Goal: Transaction & Acquisition: Book appointment/travel/reservation

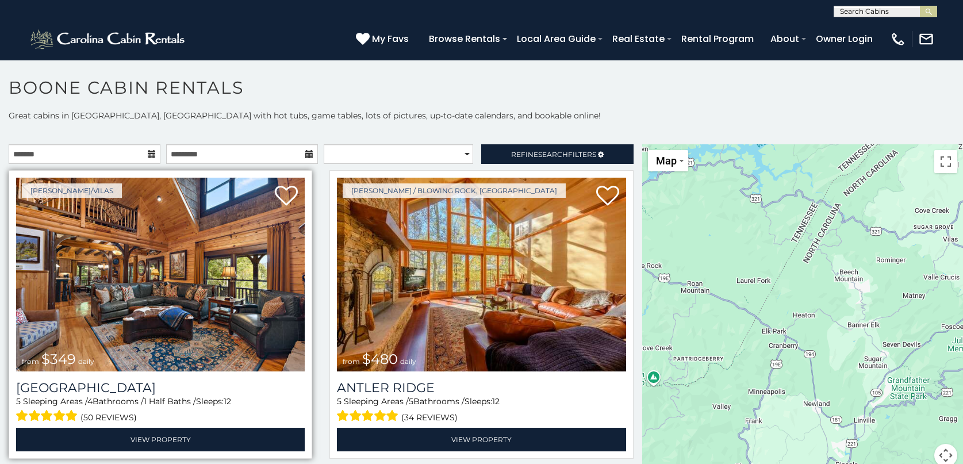
click at [139, 286] on img at bounding box center [160, 275] width 289 height 194
click at [139, 287] on img at bounding box center [160, 275] width 289 height 194
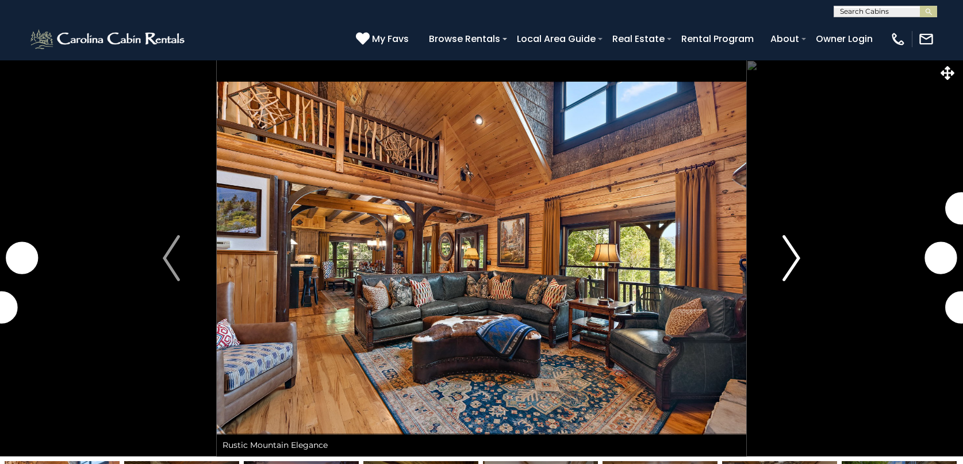
drag, startPoint x: 810, startPoint y: 255, endPoint x: 804, endPoint y: 250, distance: 7.7
click at [804, 249] on button "Next" at bounding box center [791, 258] width 90 height 397
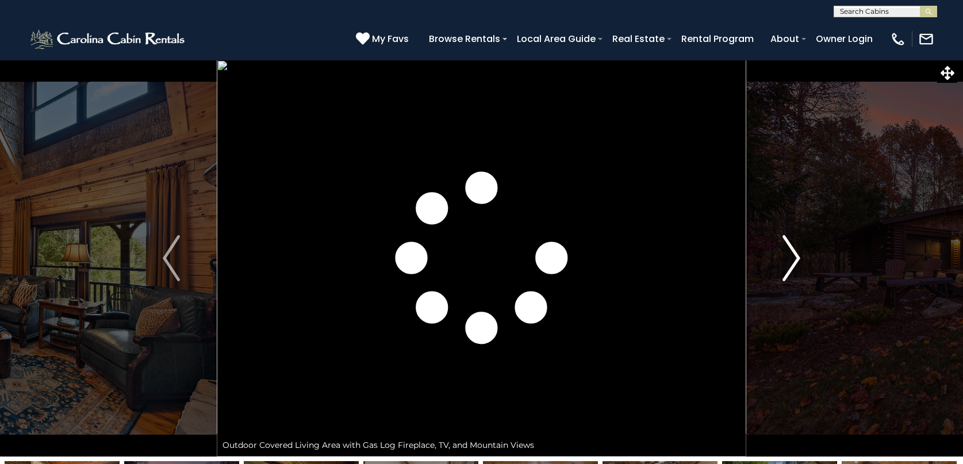
click at [795, 258] on img "Next" at bounding box center [791, 258] width 17 height 46
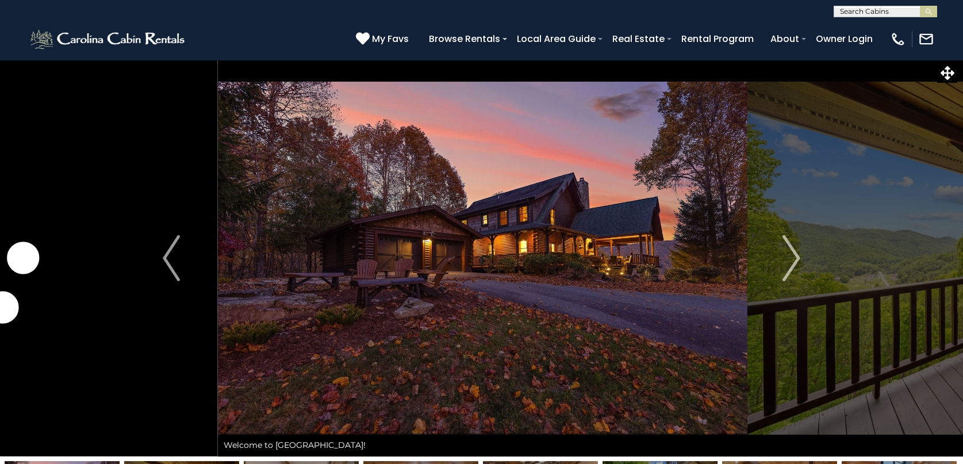
click at [505, 270] on img at bounding box center [483, 258] width 530 height 397
click at [507, 269] on img at bounding box center [482, 258] width 530 height 397
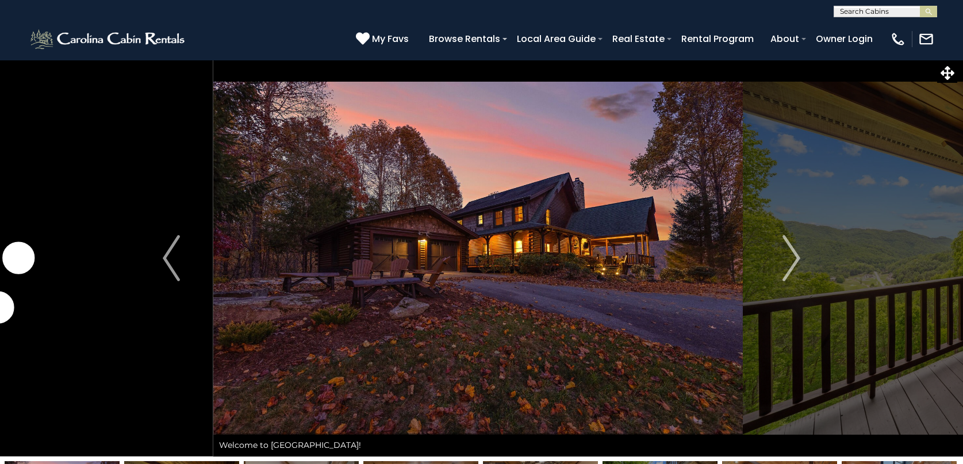
click at [513, 260] on img at bounding box center [478, 258] width 530 height 397
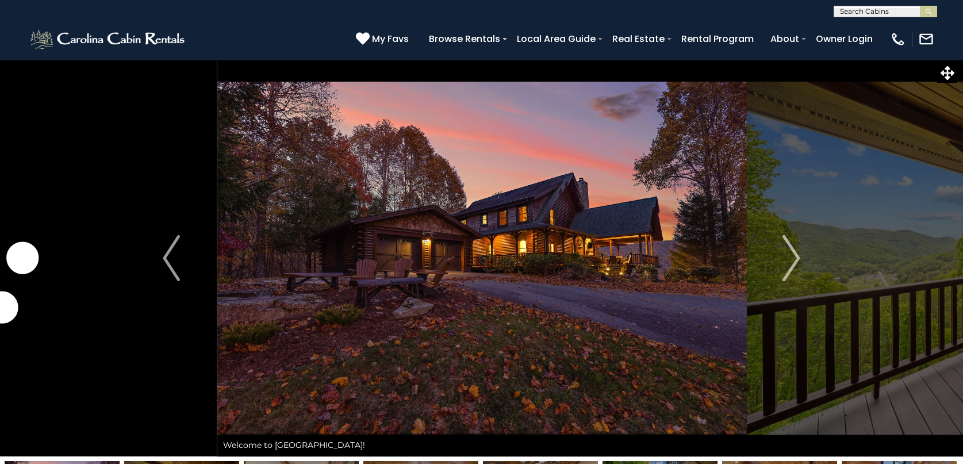
click at [508, 252] on img at bounding box center [482, 258] width 530 height 397
drag, startPoint x: 509, startPoint y: 251, endPoint x: 514, endPoint y: 244, distance: 7.8
click at [512, 247] on img at bounding box center [482, 258] width 530 height 397
click at [457, 301] on img at bounding box center [482, 258] width 530 height 397
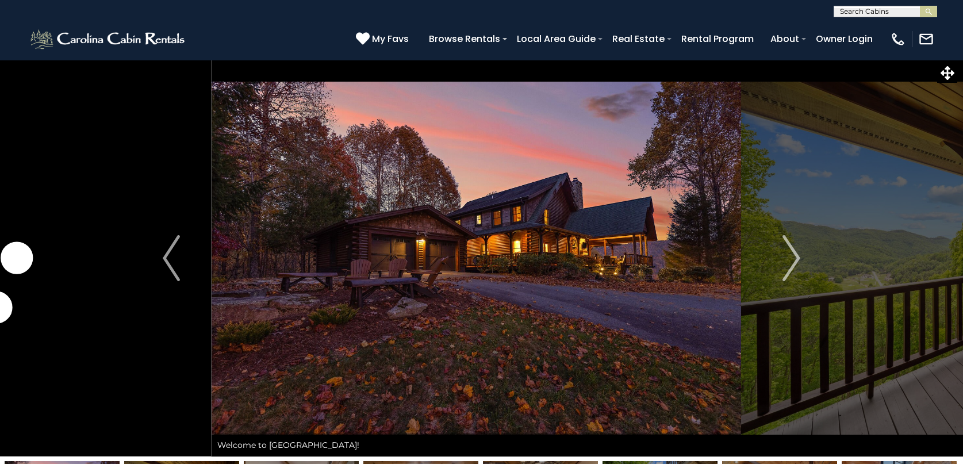
drag, startPoint x: 461, startPoint y: 285, endPoint x: 466, endPoint y: 281, distance: 6.9
click at [466, 281] on img at bounding box center [477, 258] width 530 height 397
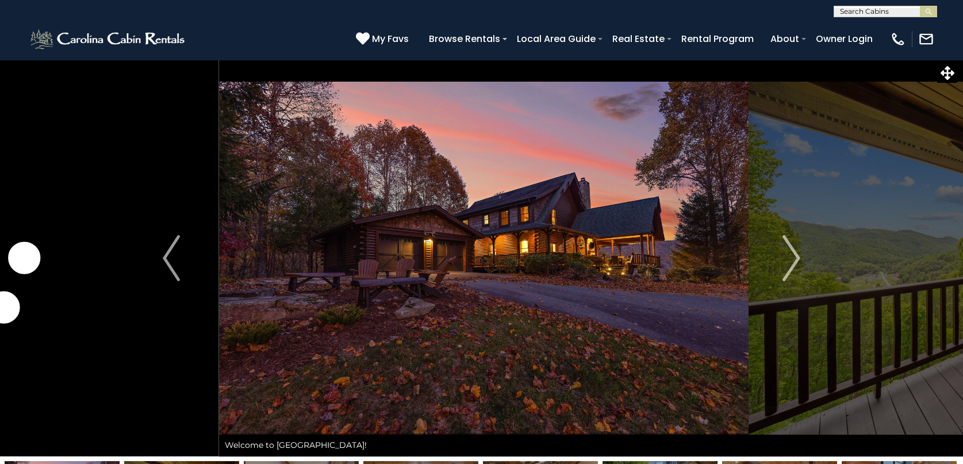
drag, startPoint x: 473, startPoint y: 265, endPoint x: 484, endPoint y: 257, distance: 13.6
click at [473, 264] on img at bounding box center [484, 258] width 530 height 397
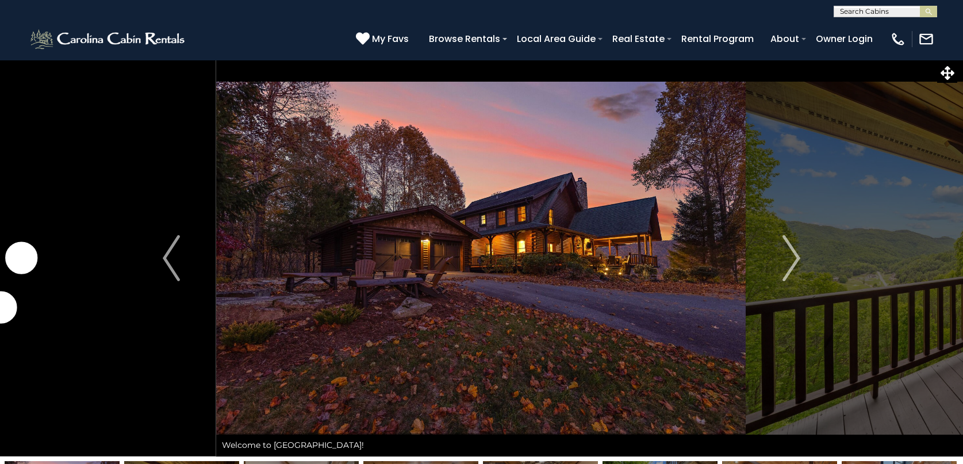
click at [471, 266] on img at bounding box center [481, 258] width 530 height 397
click at [793, 256] on img "Next" at bounding box center [791, 258] width 17 height 46
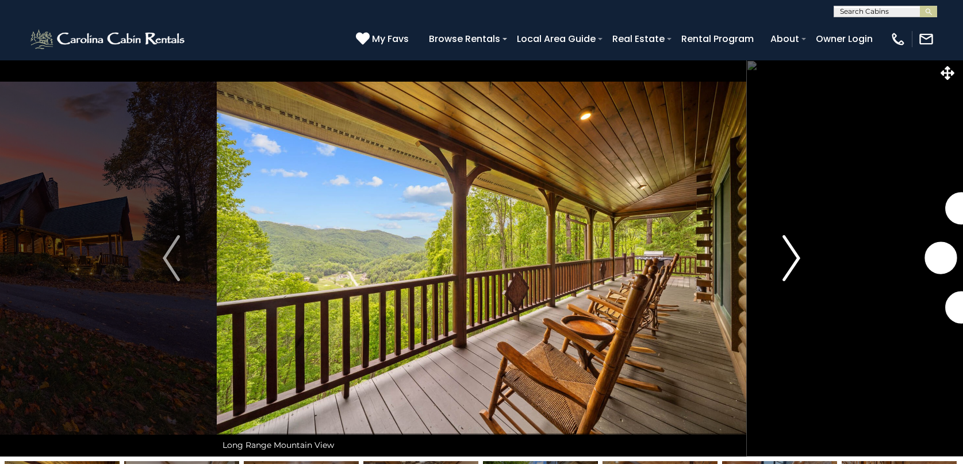
click at [792, 255] on img "Next" at bounding box center [791, 258] width 17 height 46
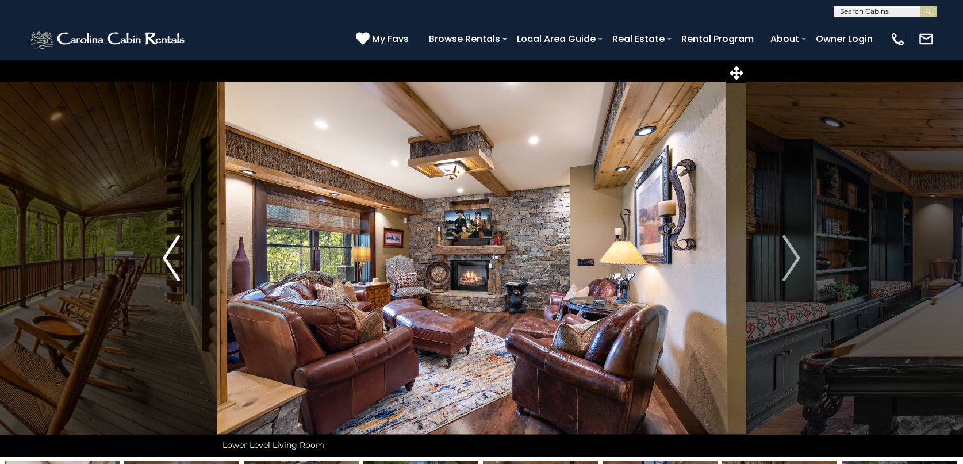
click at [167, 256] on img "Previous" at bounding box center [171, 258] width 17 height 46
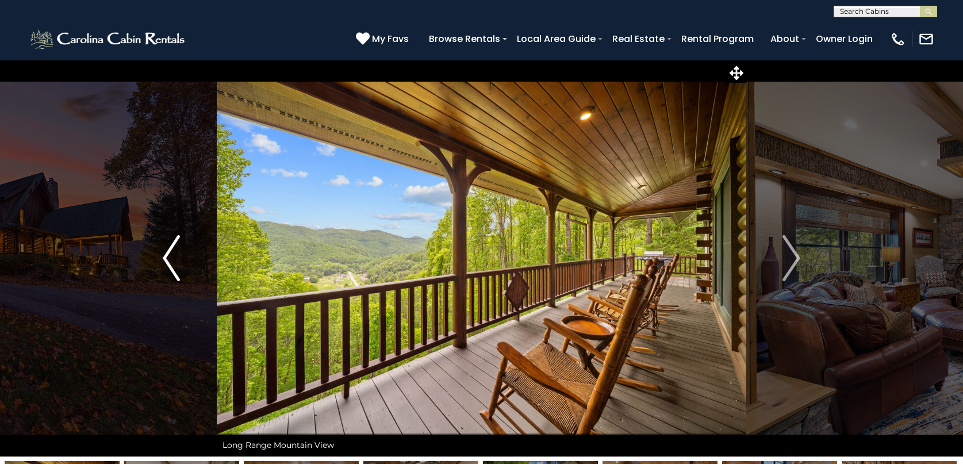
click at [167, 255] on img "Previous" at bounding box center [171, 258] width 17 height 46
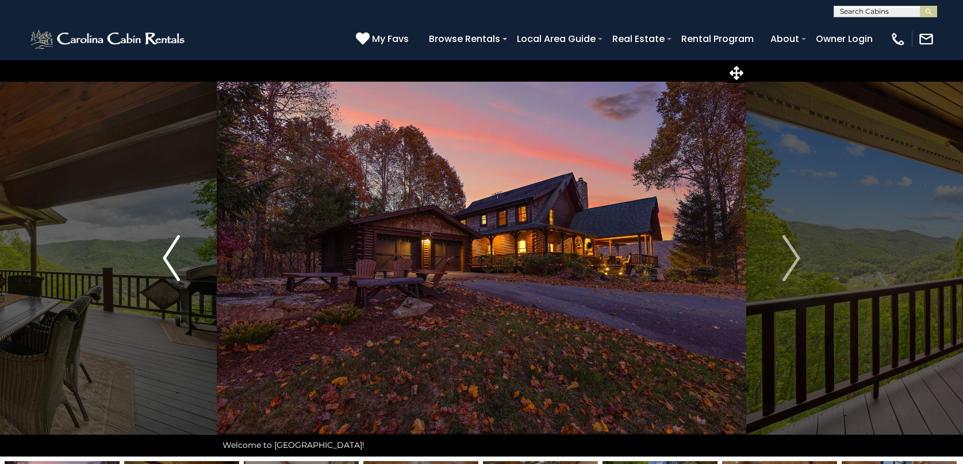
drag, startPoint x: 153, startPoint y: 259, endPoint x: 171, endPoint y: 247, distance: 22.3
click at [168, 247] on button "Previous" at bounding box center [171, 258] width 90 height 397
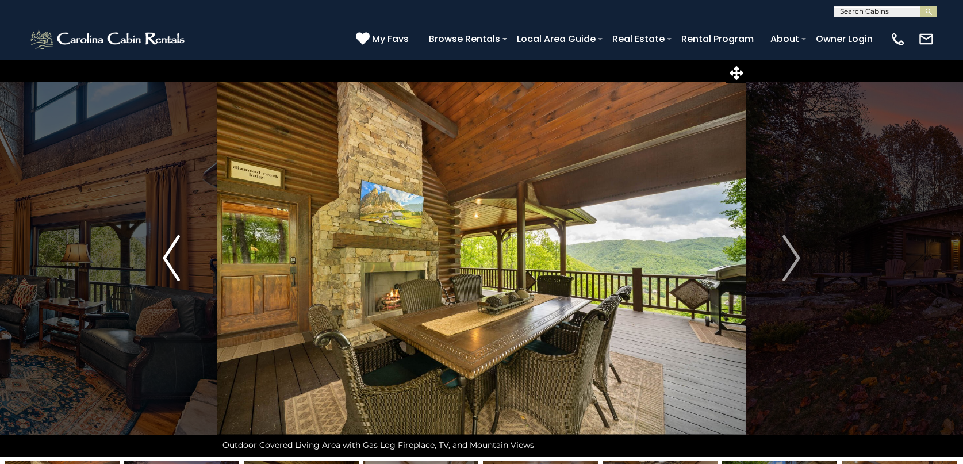
drag, startPoint x: 166, startPoint y: 253, endPoint x: 181, endPoint y: 241, distance: 18.8
click at [181, 241] on button "Previous" at bounding box center [171, 258] width 90 height 397
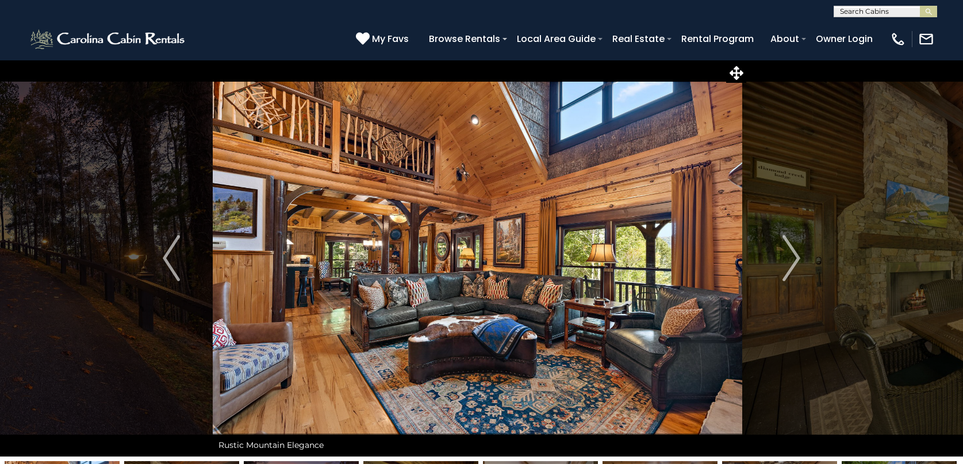
click at [574, 294] on img at bounding box center [478, 258] width 530 height 397
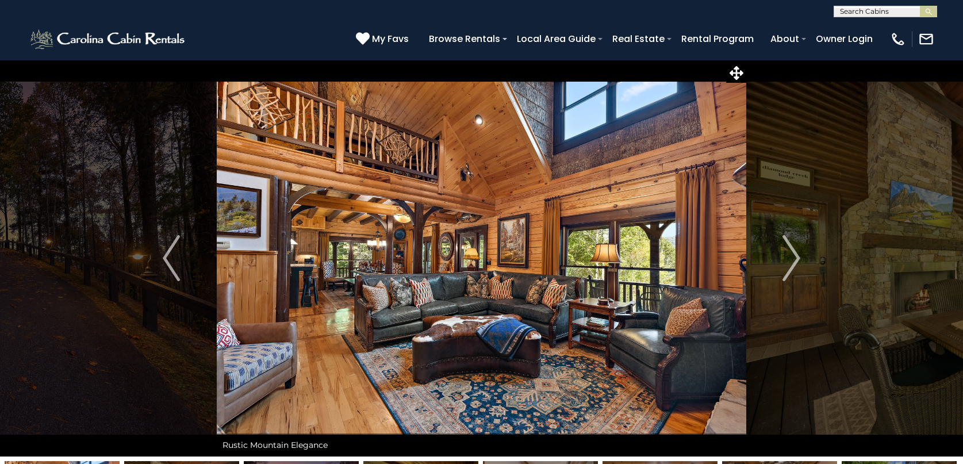
click at [573, 291] on img at bounding box center [482, 258] width 530 height 397
click at [572, 290] on img at bounding box center [482, 258] width 530 height 397
click at [571, 290] on img at bounding box center [481, 258] width 530 height 397
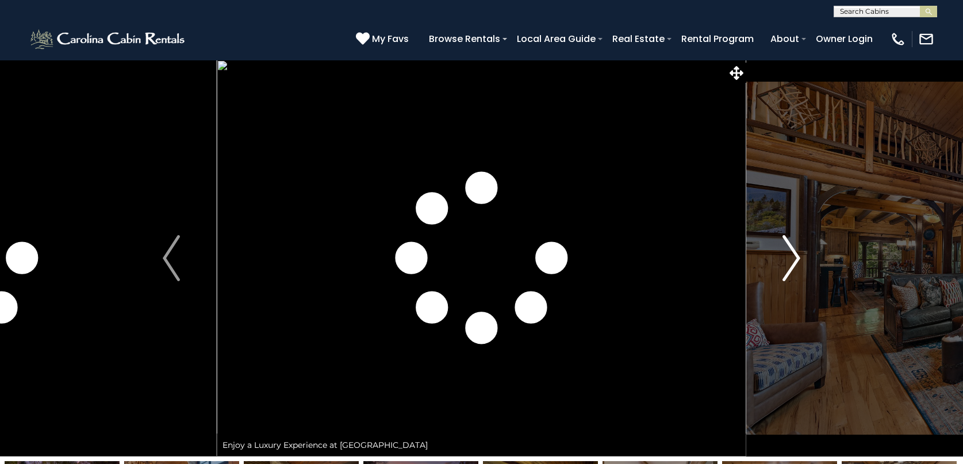
drag, startPoint x: 571, startPoint y: 290, endPoint x: 796, endPoint y: 255, distance: 227.5
click at [746, 256] on div "Enjoy a Luxury Experience at Diamond Creek Lodge" at bounding box center [482, 258] width 530 height 397
click at [788, 255] on img "Next" at bounding box center [791, 258] width 17 height 46
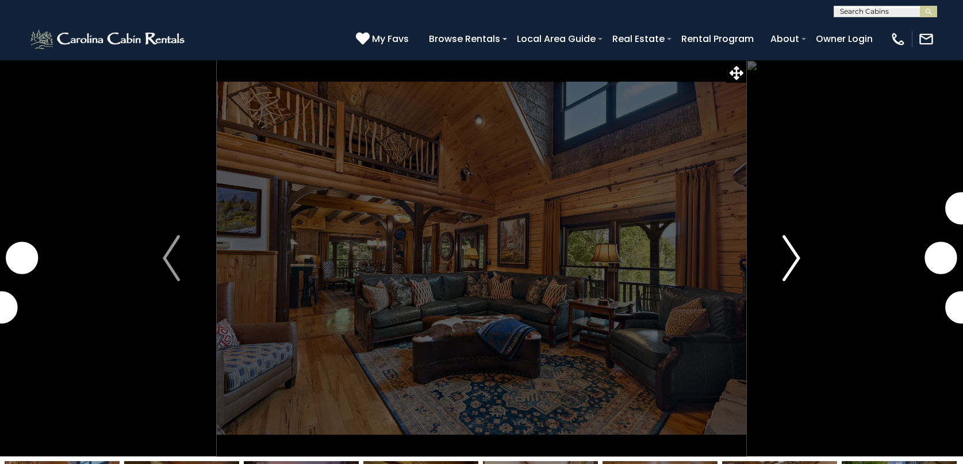
click at [788, 255] on img "Next" at bounding box center [791, 258] width 17 height 46
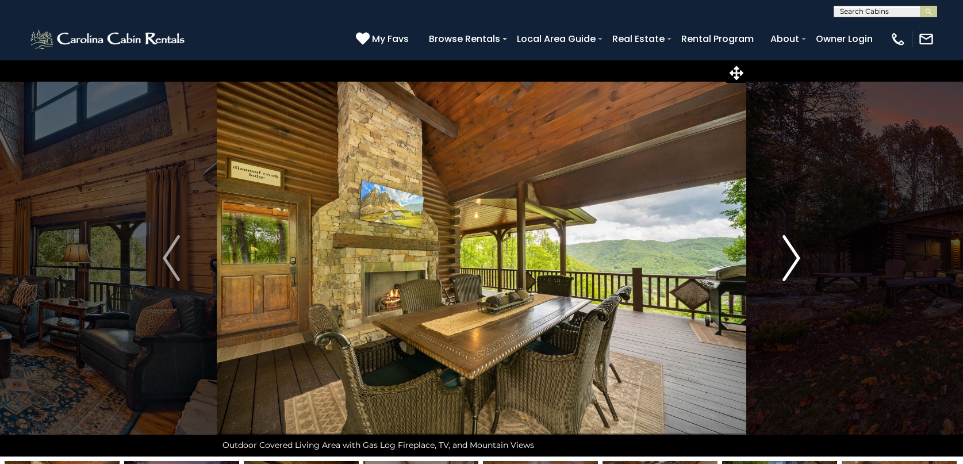
click at [787, 253] on img "Next" at bounding box center [791, 258] width 17 height 46
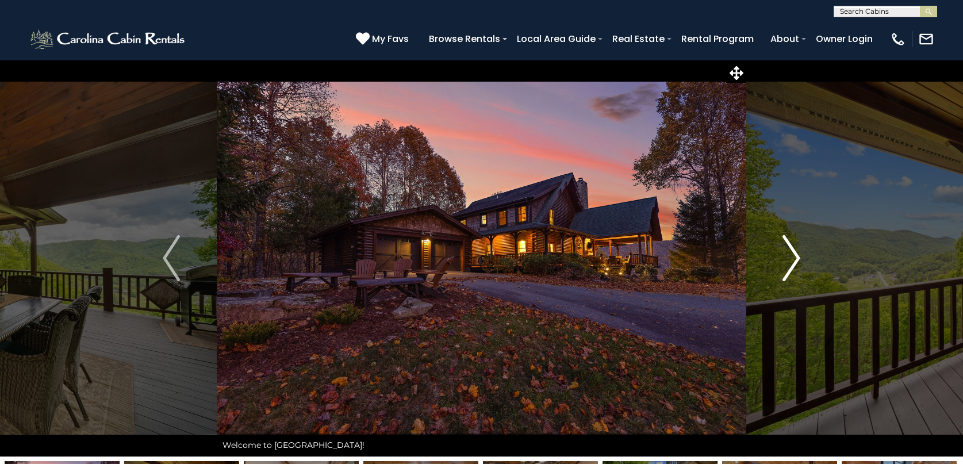
click at [787, 253] on img "Next" at bounding box center [791, 258] width 17 height 46
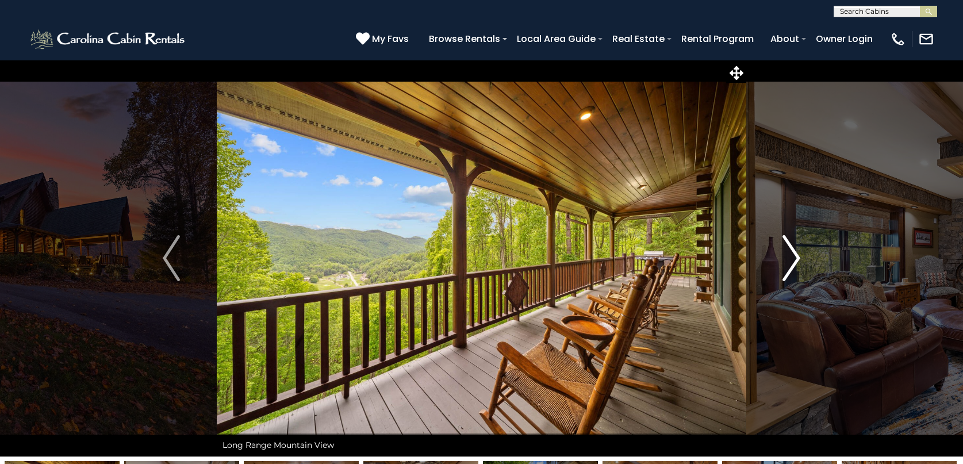
click at [787, 253] on img "Next" at bounding box center [791, 258] width 17 height 46
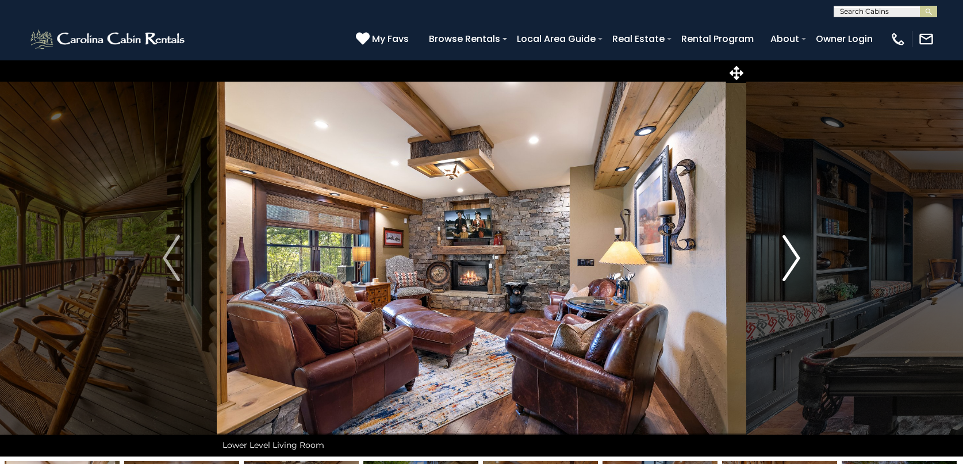
click at [789, 259] on img "Next" at bounding box center [791, 258] width 17 height 46
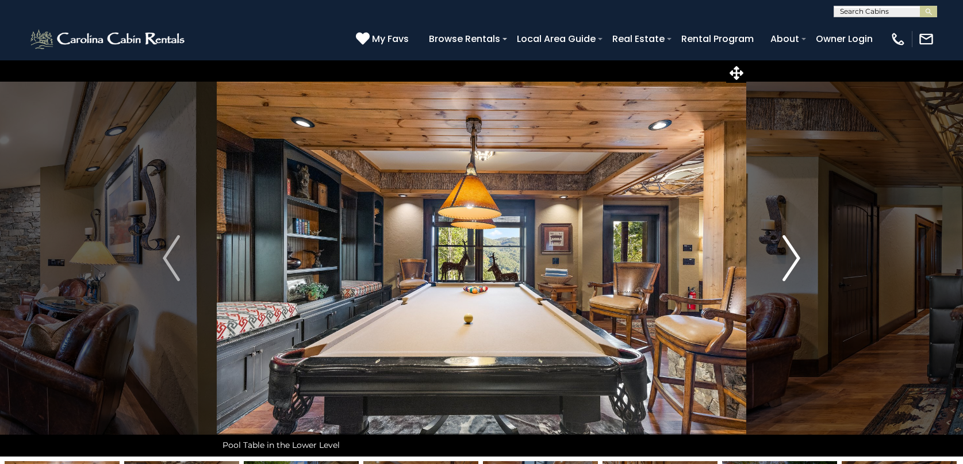
click at [789, 259] on img "Next" at bounding box center [791, 258] width 17 height 46
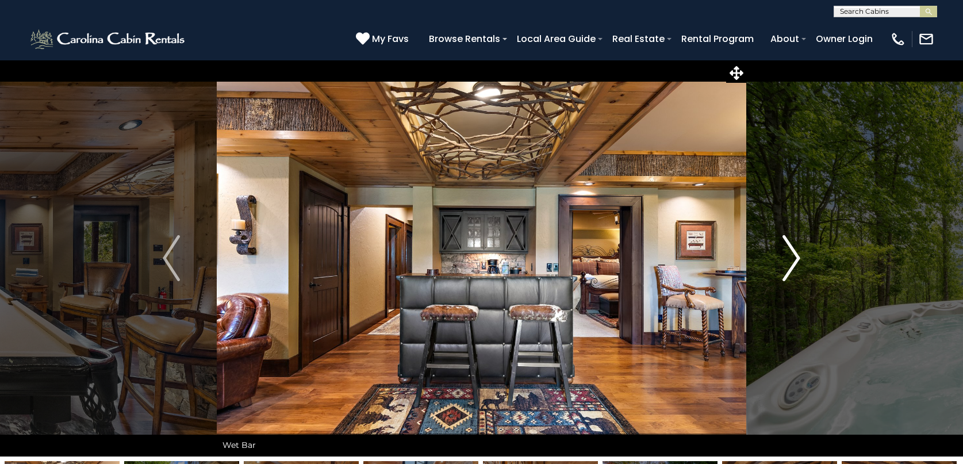
click at [789, 259] on img "Next" at bounding box center [791, 258] width 17 height 46
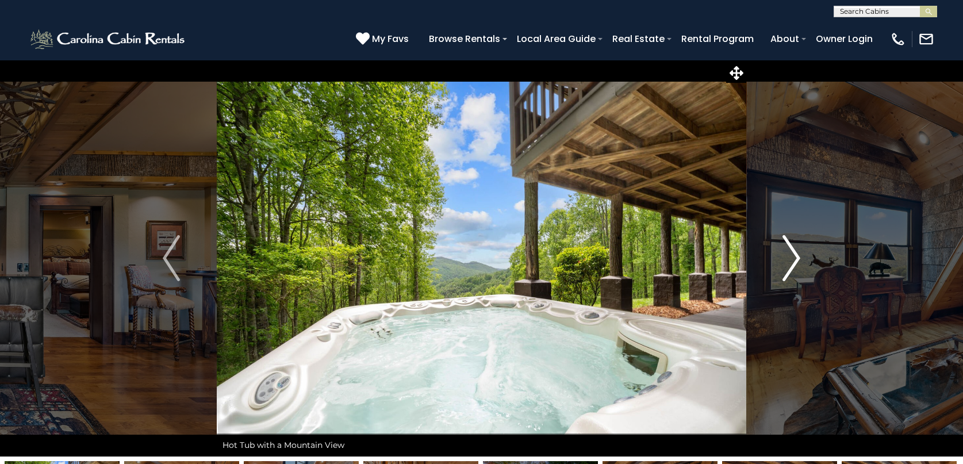
click at [789, 257] on img "Next" at bounding box center [791, 258] width 17 height 46
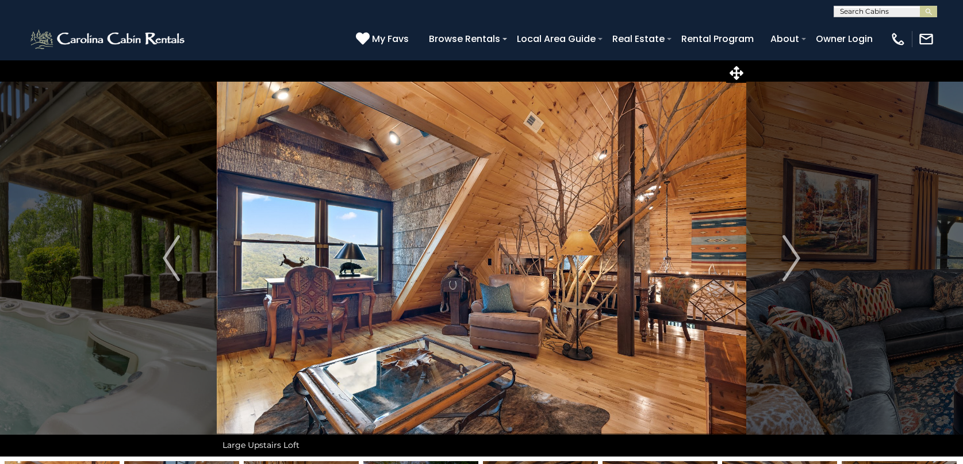
click at [397, 312] on img at bounding box center [482, 258] width 530 height 397
click at [167, 256] on img "Previous" at bounding box center [171, 258] width 17 height 46
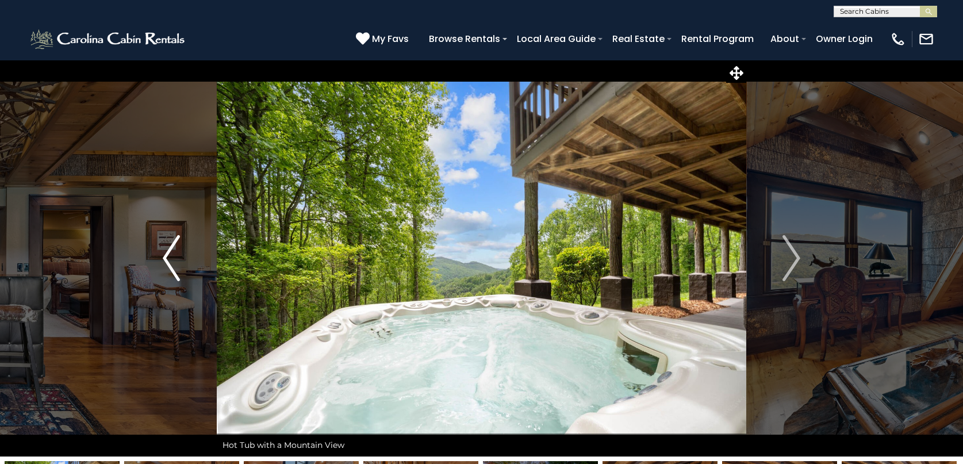
click at [167, 256] on img "Previous" at bounding box center [171, 258] width 17 height 46
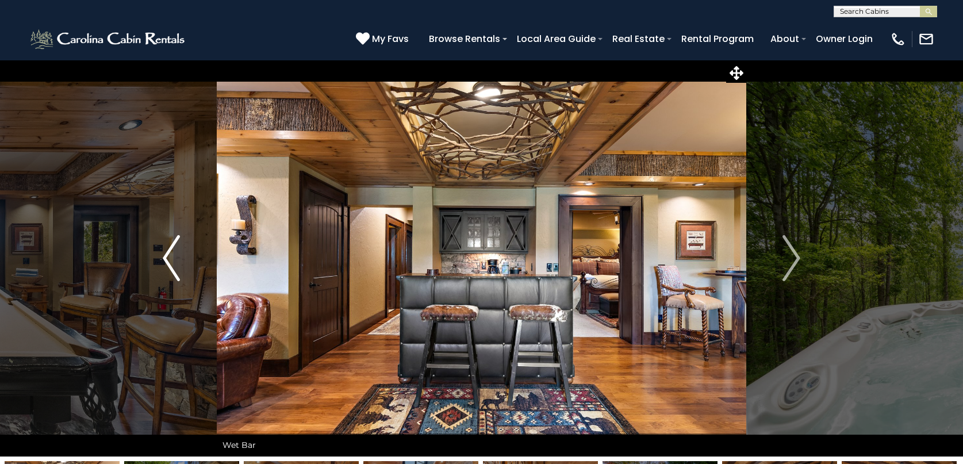
click at [166, 251] on button "Previous" at bounding box center [171, 258] width 90 height 397
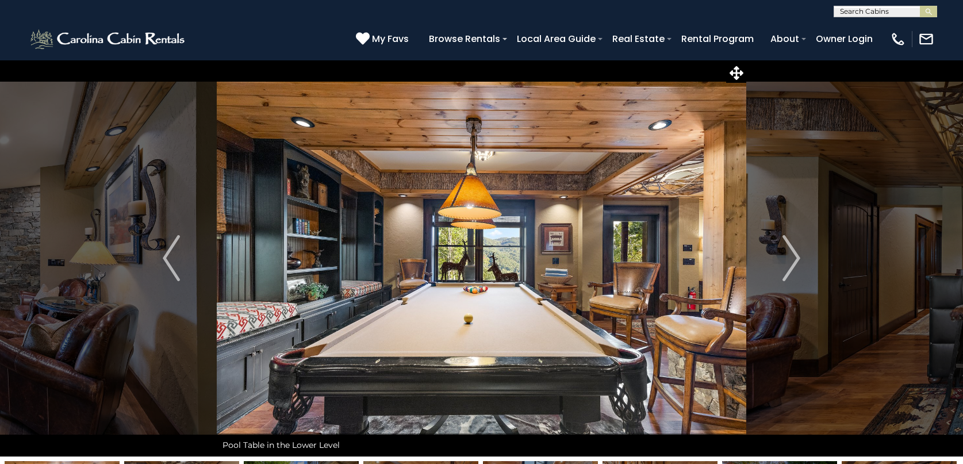
drag, startPoint x: 354, startPoint y: 310, endPoint x: 269, endPoint y: 300, distance: 85.8
click at [262, 302] on div "Enjoy a Luxury Experience at Diamond Creek Lodge" at bounding box center [482, 258] width 530 height 397
click at [172, 252] on img "Previous" at bounding box center [171, 258] width 17 height 46
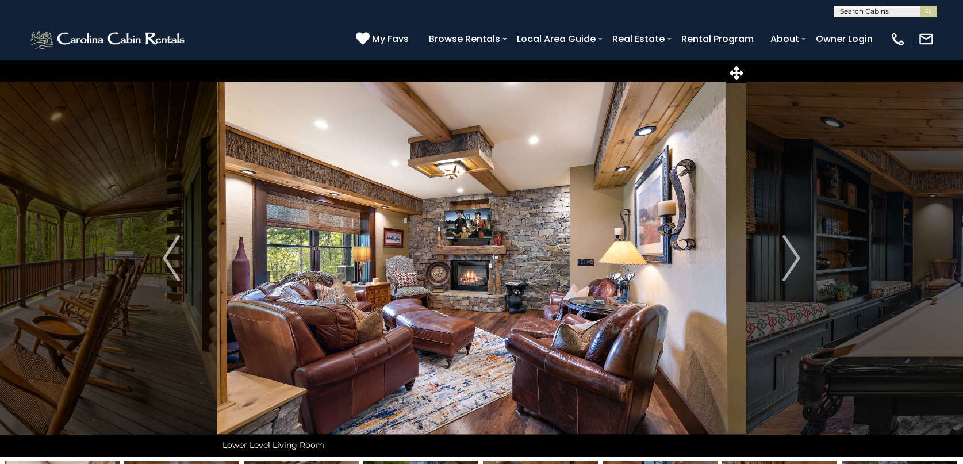
click at [475, 316] on img at bounding box center [482, 258] width 530 height 397
drag, startPoint x: 475, startPoint y: 316, endPoint x: 480, endPoint y: 309, distance: 8.3
click at [480, 309] on img at bounding box center [482, 258] width 530 height 397
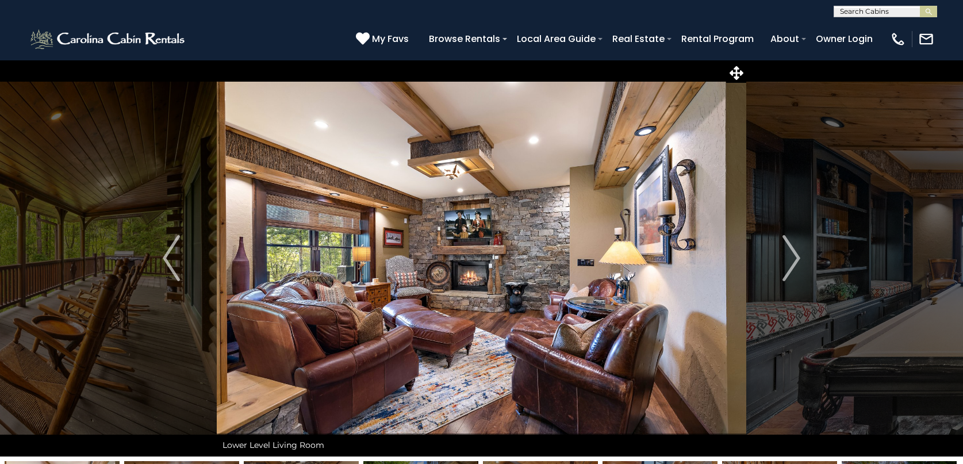
click at [478, 309] on img at bounding box center [482, 258] width 530 height 397
click at [476, 309] on img at bounding box center [482, 258] width 530 height 397
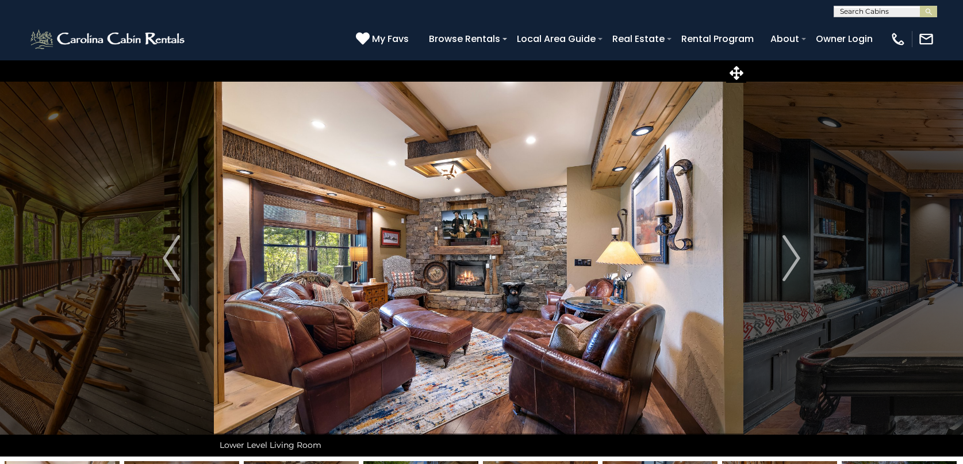
drag, startPoint x: 432, startPoint y: 315, endPoint x: 438, endPoint y: 312, distance: 6.4
click at [439, 312] on img at bounding box center [479, 258] width 530 height 397
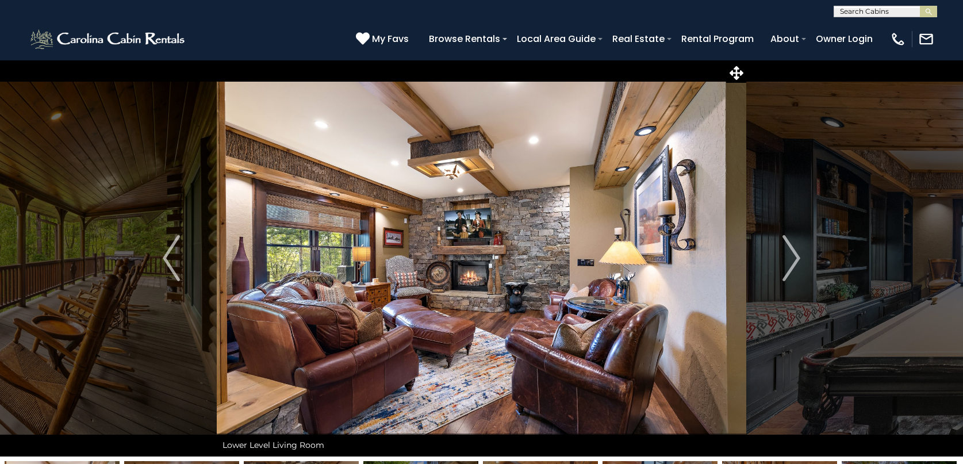
click at [439, 310] on img at bounding box center [482, 258] width 530 height 397
click at [435, 311] on img at bounding box center [482, 258] width 530 height 397
drag, startPoint x: 843, startPoint y: 263, endPoint x: 860, endPoint y: 260, distance: 16.9
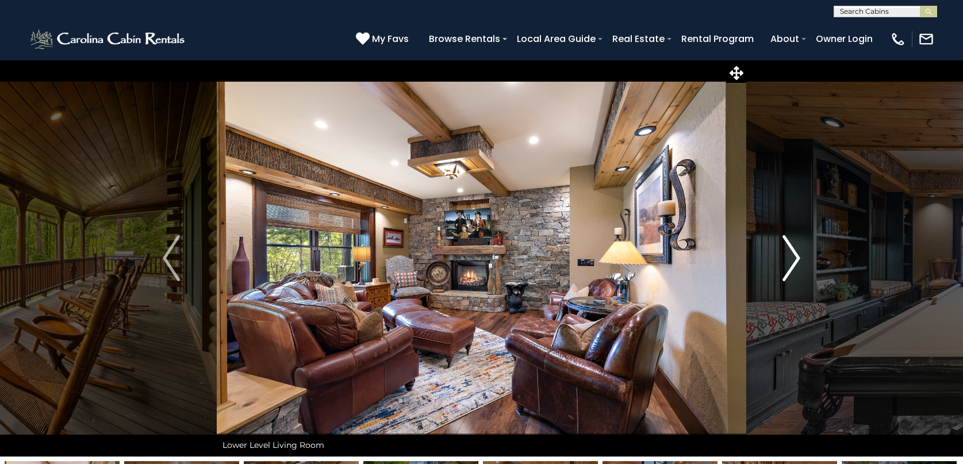
click at [797, 255] on img "Next" at bounding box center [791, 258] width 17 height 46
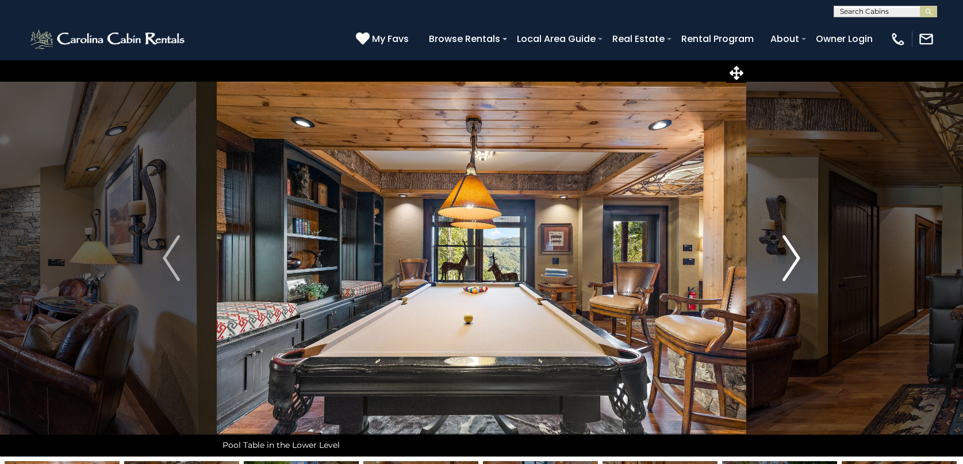
click at [796, 255] on img "Next" at bounding box center [791, 258] width 17 height 46
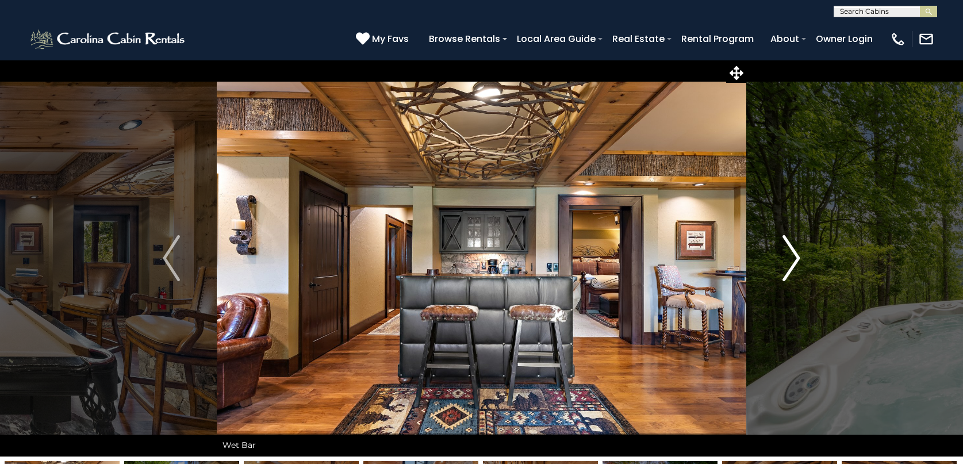
click at [796, 255] on img "Next" at bounding box center [791, 258] width 17 height 46
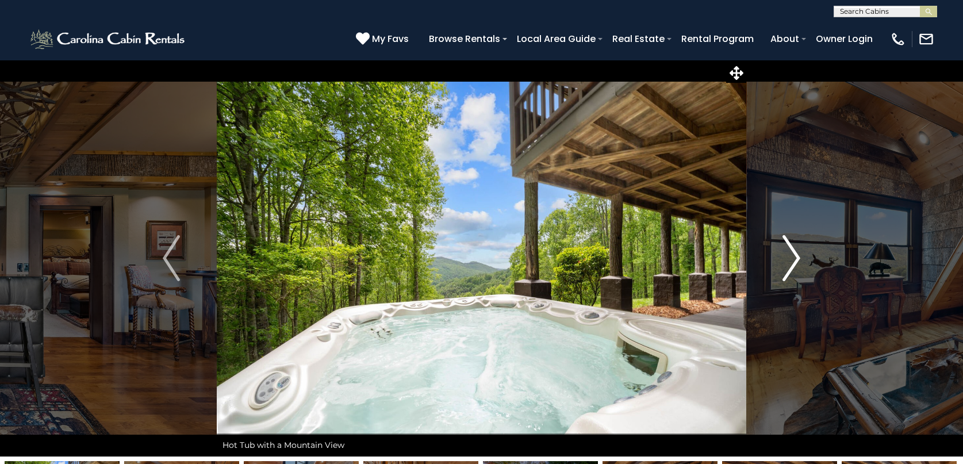
click at [796, 255] on img "Next" at bounding box center [791, 258] width 17 height 46
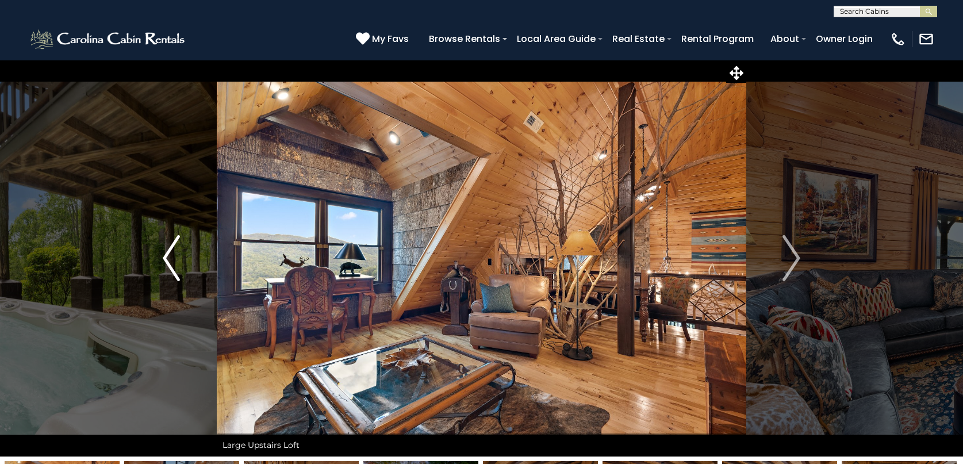
click at [168, 254] on img "Previous" at bounding box center [171, 258] width 17 height 46
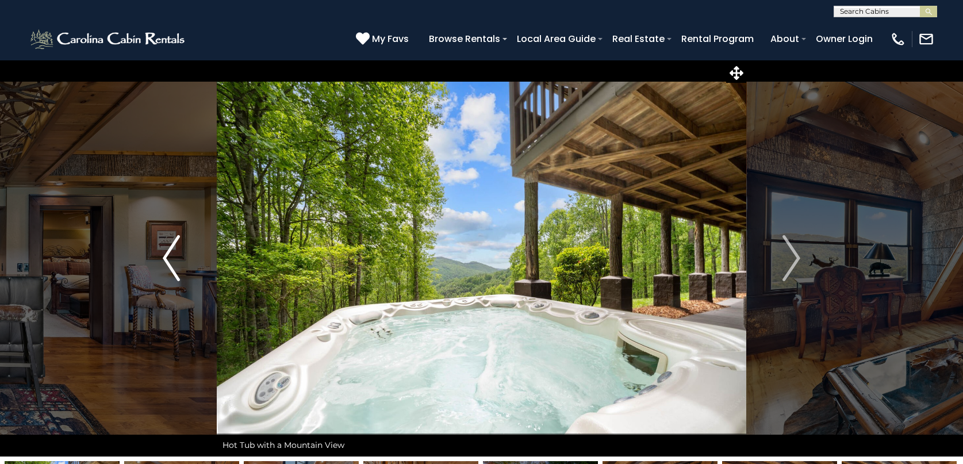
click at [168, 254] on img "Previous" at bounding box center [171, 258] width 17 height 46
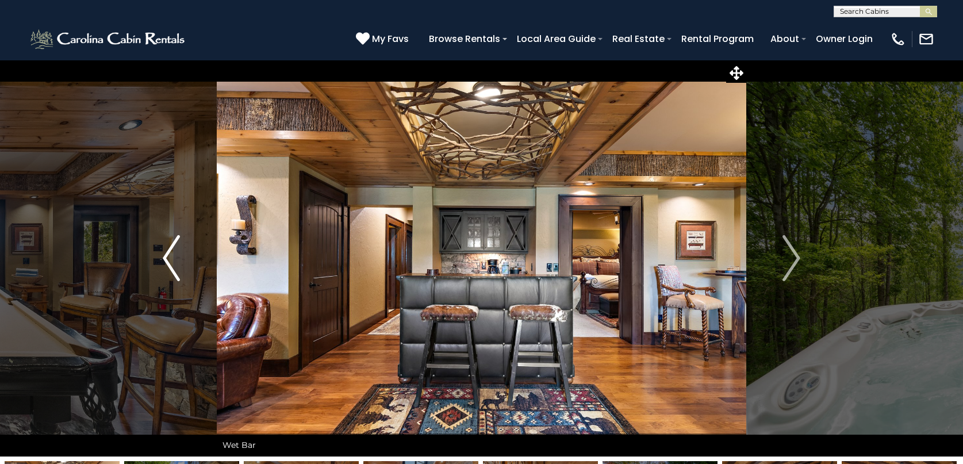
click at [168, 254] on img "Previous" at bounding box center [171, 258] width 17 height 46
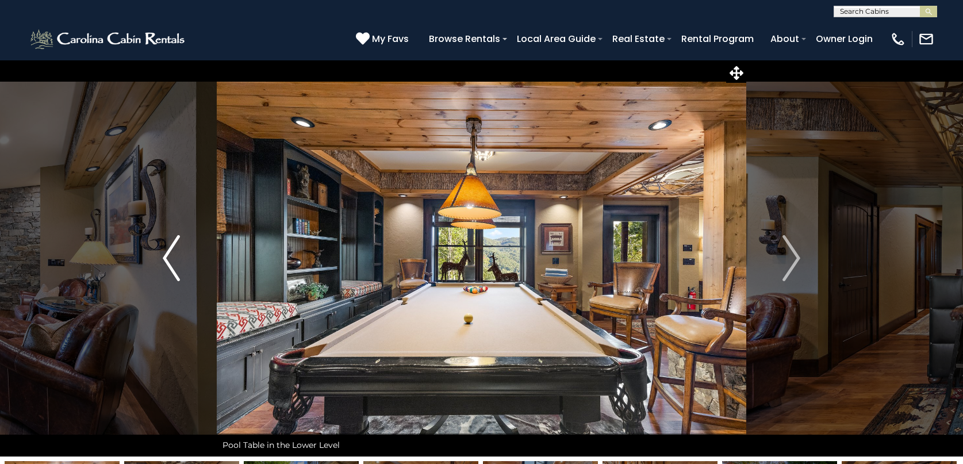
click at [168, 254] on img "Previous" at bounding box center [171, 258] width 17 height 46
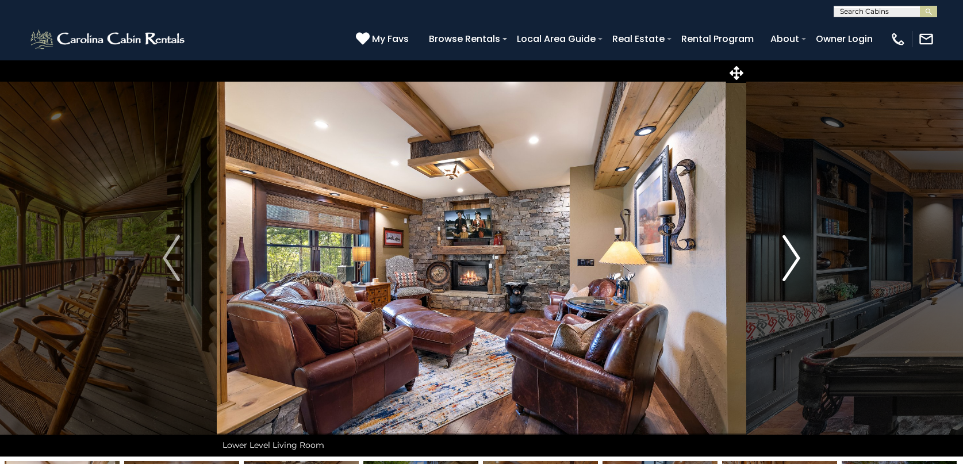
click at [795, 253] on img "Next" at bounding box center [791, 258] width 17 height 46
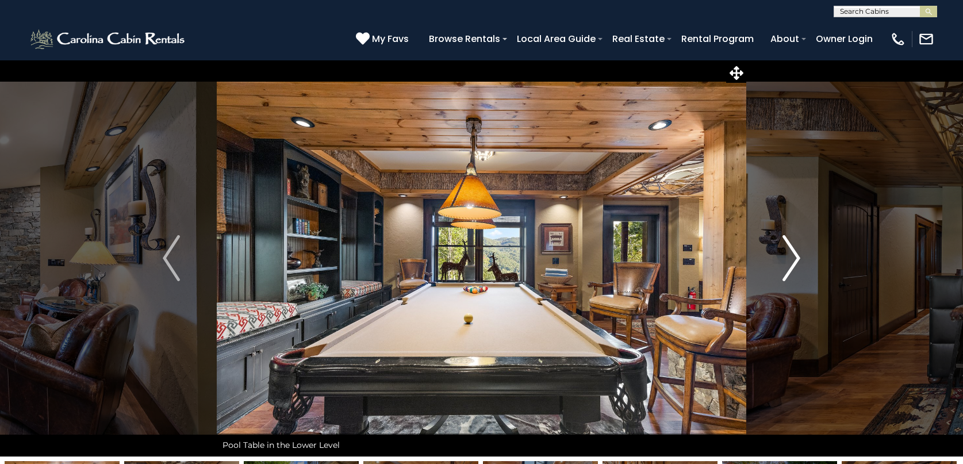
click at [785, 254] on img "Next" at bounding box center [791, 258] width 17 height 46
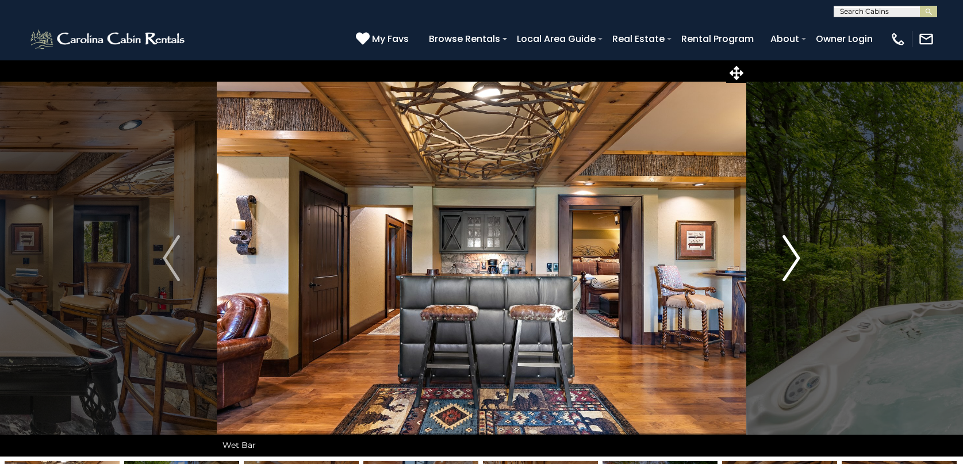
click at [785, 254] on img "Next" at bounding box center [791, 258] width 17 height 46
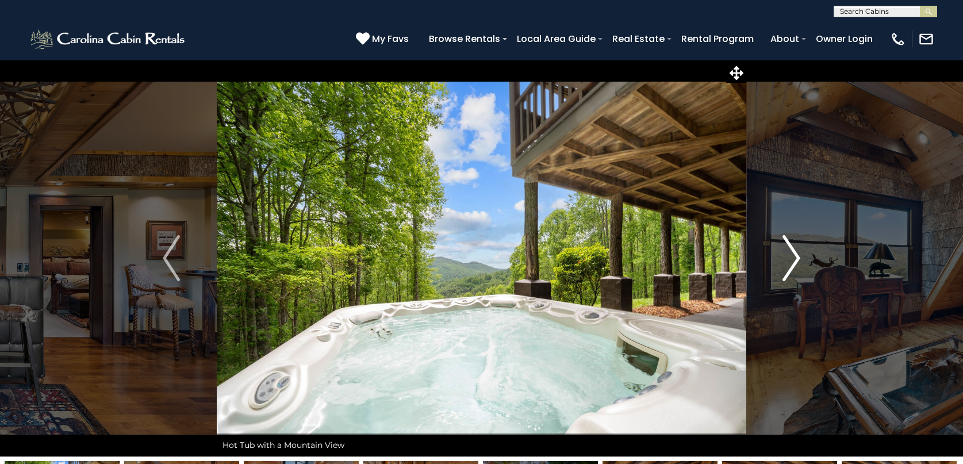
click at [785, 254] on img "Next" at bounding box center [791, 258] width 17 height 46
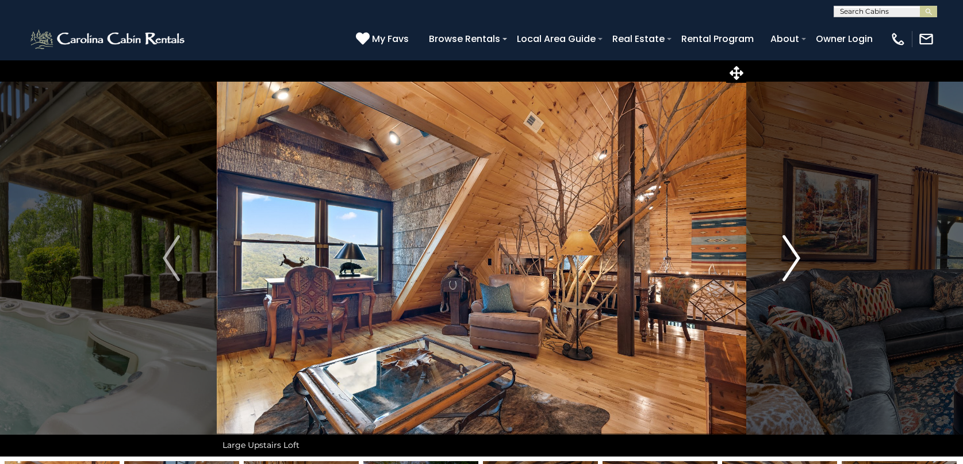
click at [784, 254] on img "Next" at bounding box center [791, 258] width 17 height 46
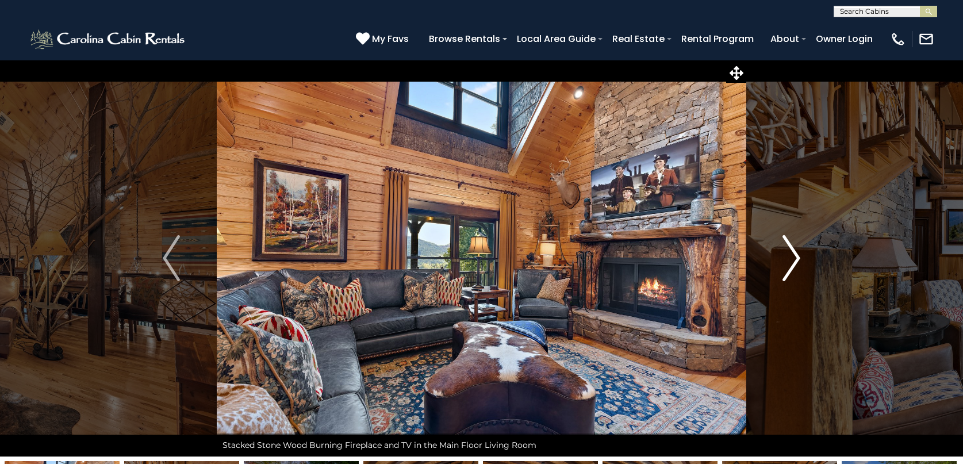
click at [797, 255] on img "Next" at bounding box center [791, 258] width 17 height 46
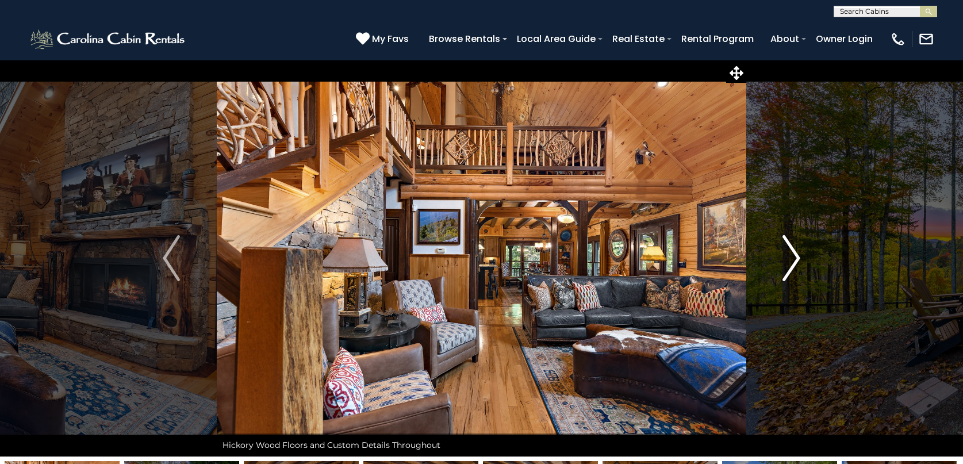
click at [797, 255] on img "Next" at bounding box center [791, 258] width 17 height 46
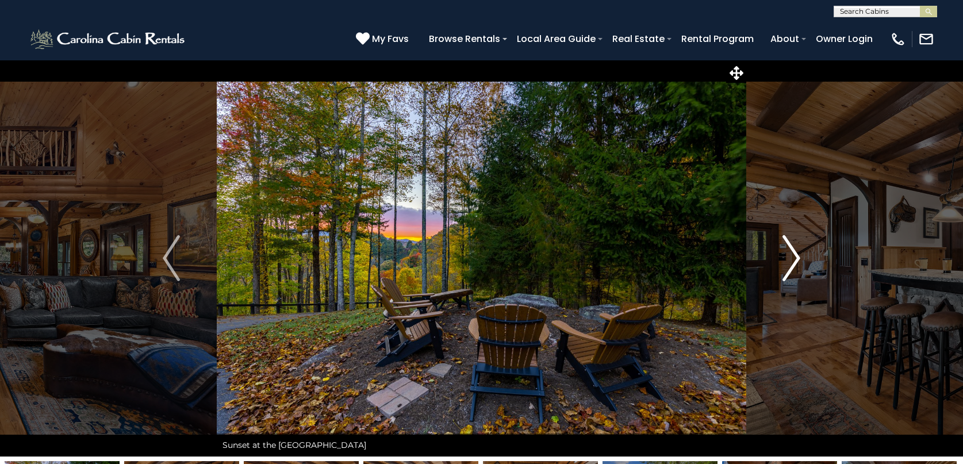
click at [797, 255] on img "Next" at bounding box center [791, 258] width 17 height 46
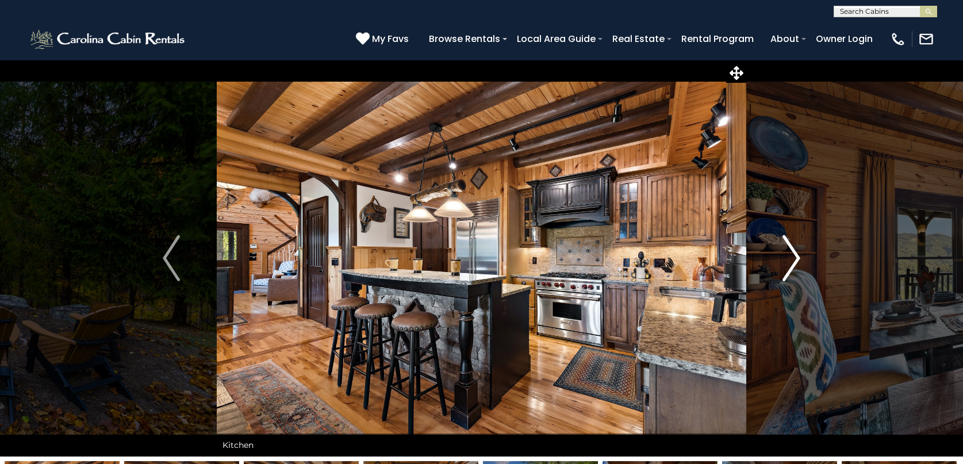
click at [797, 255] on img "Next" at bounding box center [791, 258] width 17 height 46
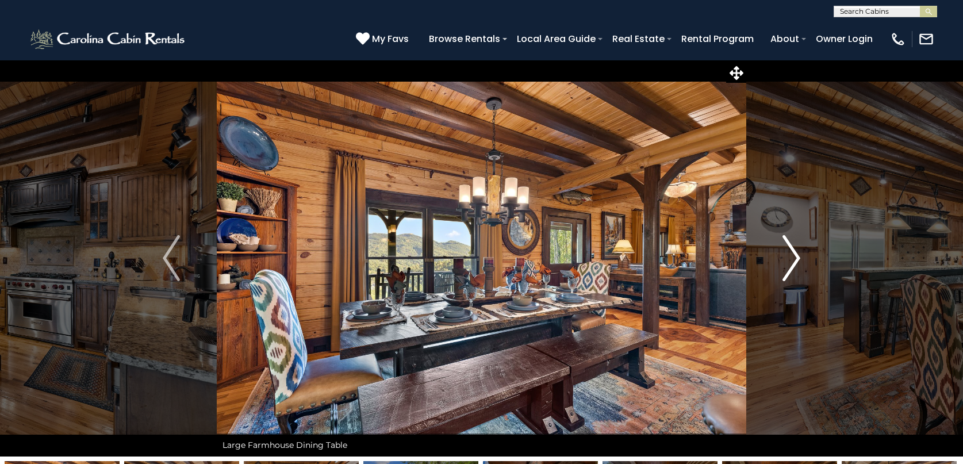
click at [797, 256] on img "Next" at bounding box center [791, 258] width 17 height 46
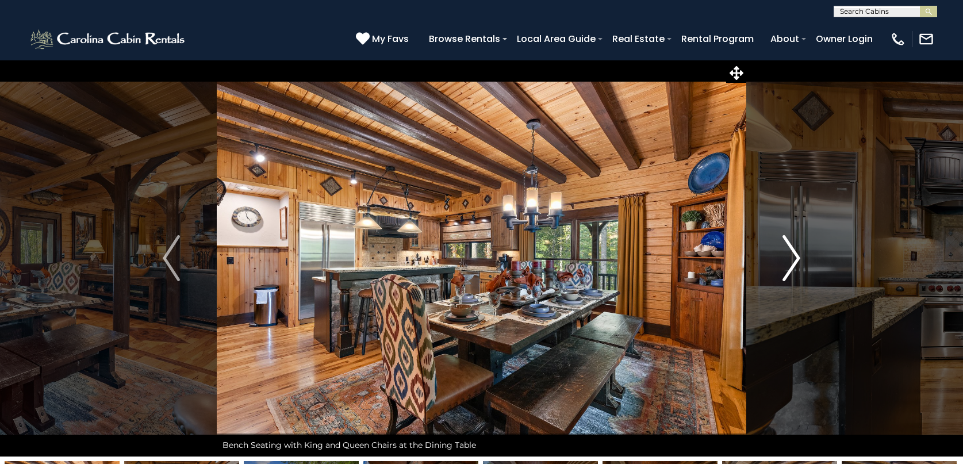
click at [794, 258] on img "Next" at bounding box center [791, 258] width 17 height 46
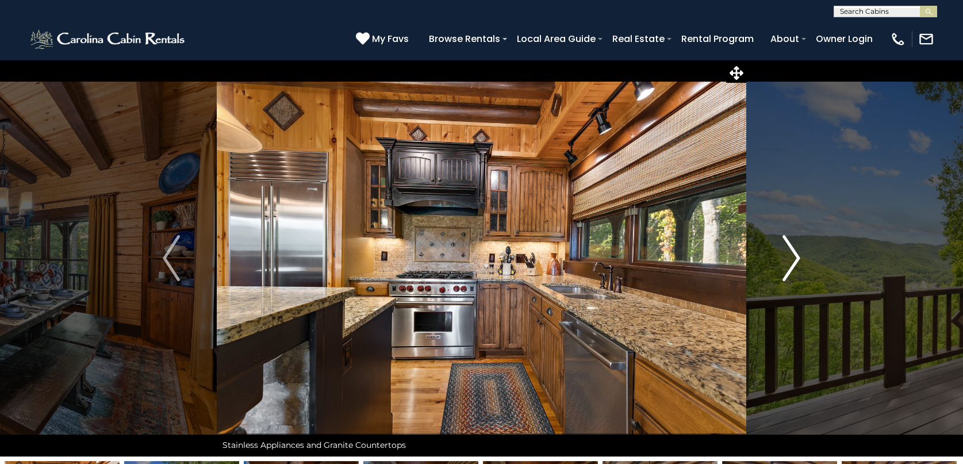
click at [794, 258] on img "Next" at bounding box center [791, 258] width 17 height 46
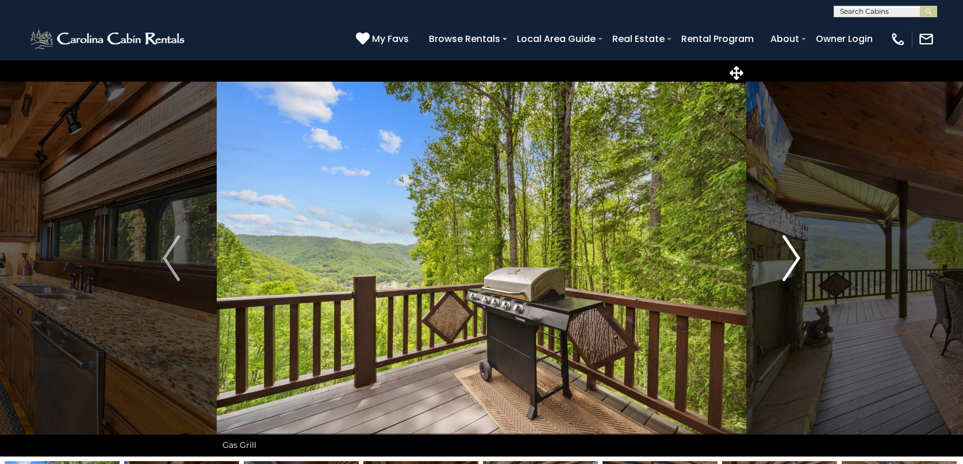
click at [794, 258] on img "Next" at bounding box center [791, 258] width 17 height 46
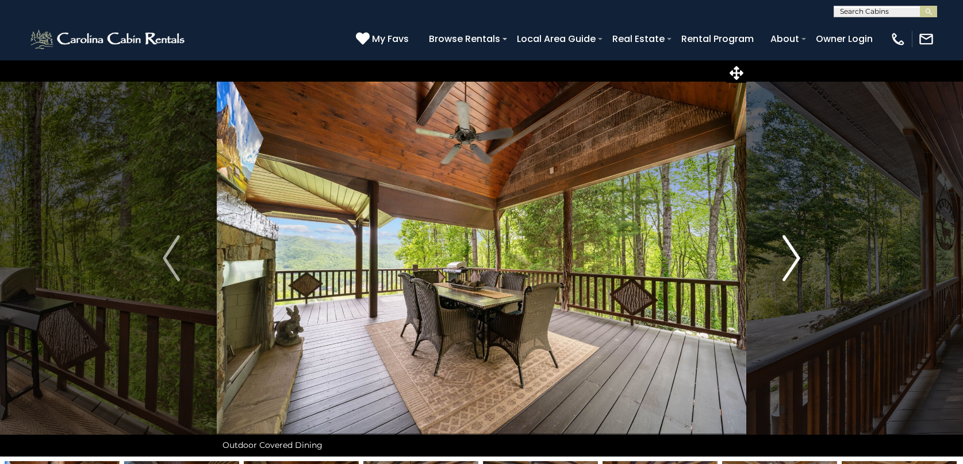
click at [794, 258] on img "Next" at bounding box center [791, 258] width 17 height 46
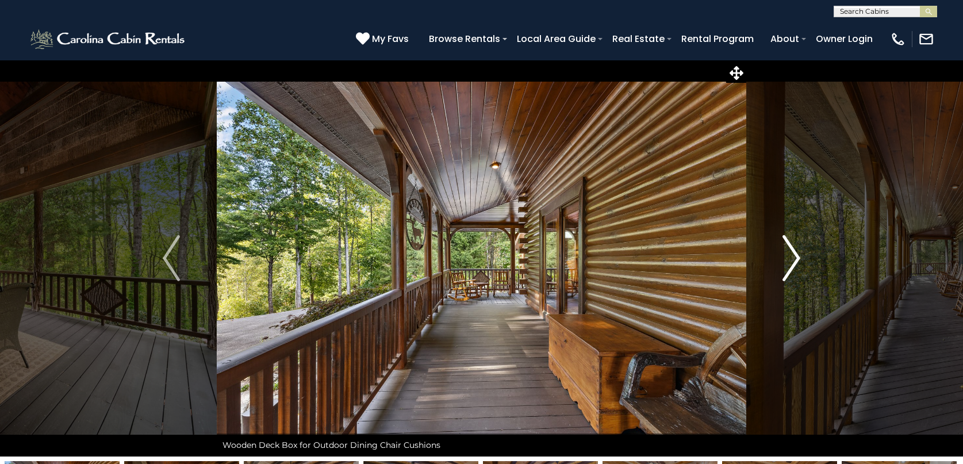
click at [799, 257] on img "Next" at bounding box center [791, 258] width 17 height 46
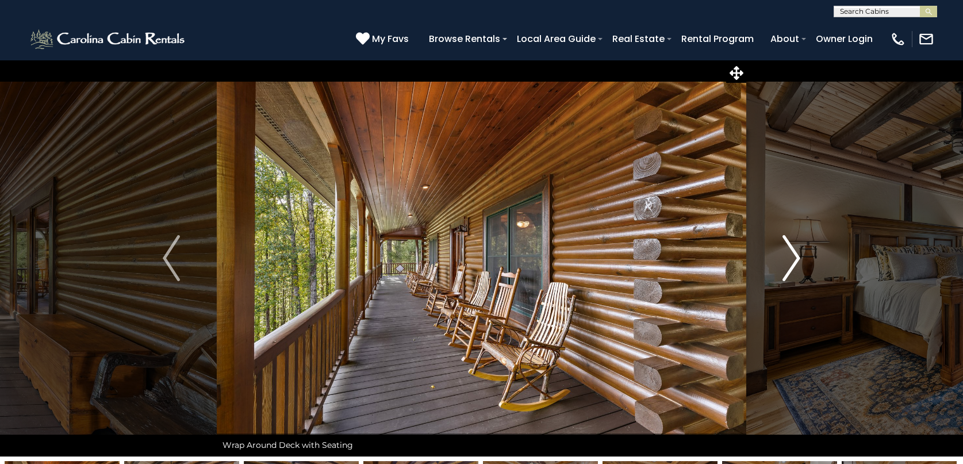
click at [799, 257] on img "Next" at bounding box center [791, 258] width 17 height 46
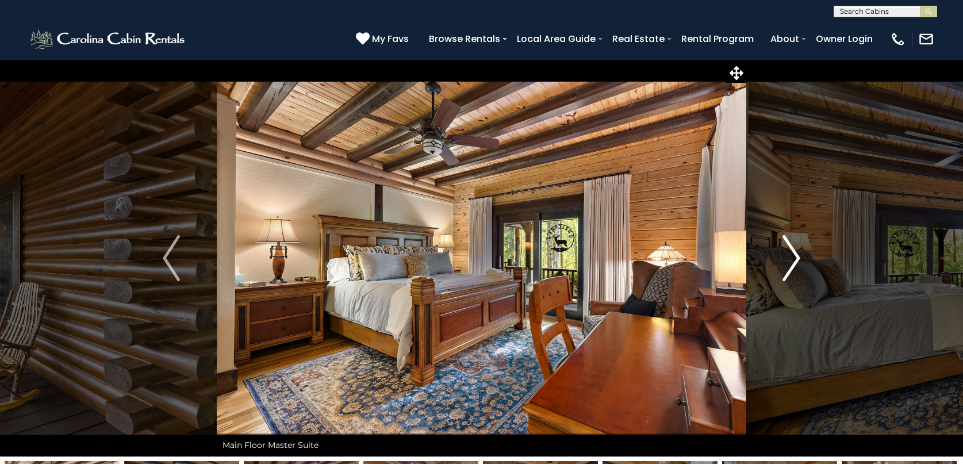
click at [797, 255] on img "Next" at bounding box center [791, 258] width 17 height 46
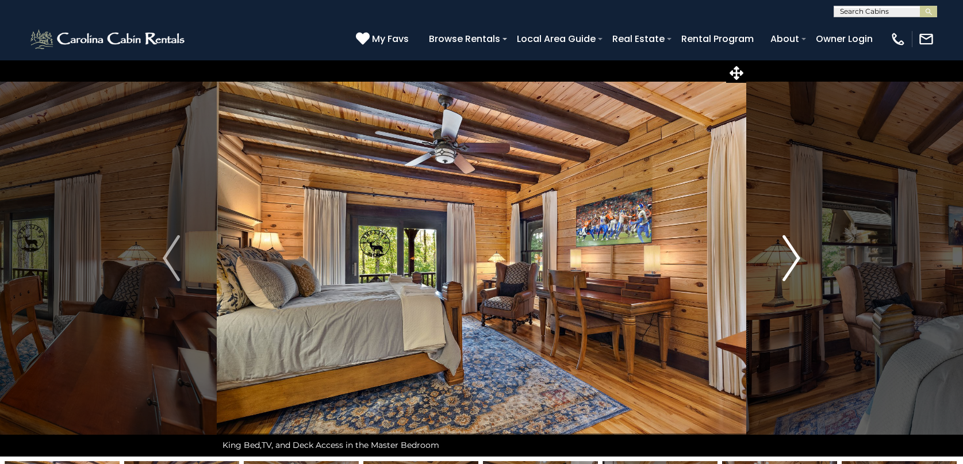
click at [794, 254] on img "Next" at bounding box center [791, 258] width 17 height 46
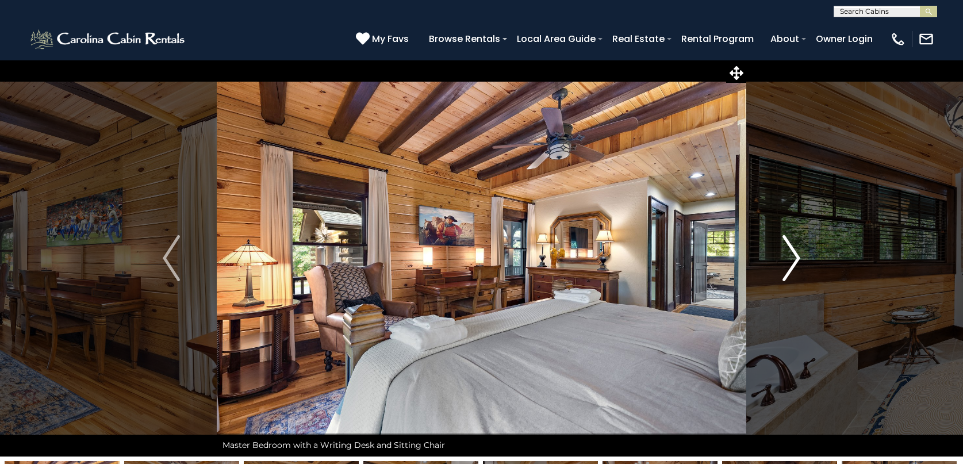
click at [794, 254] on img "Next" at bounding box center [791, 258] width 17 height 46
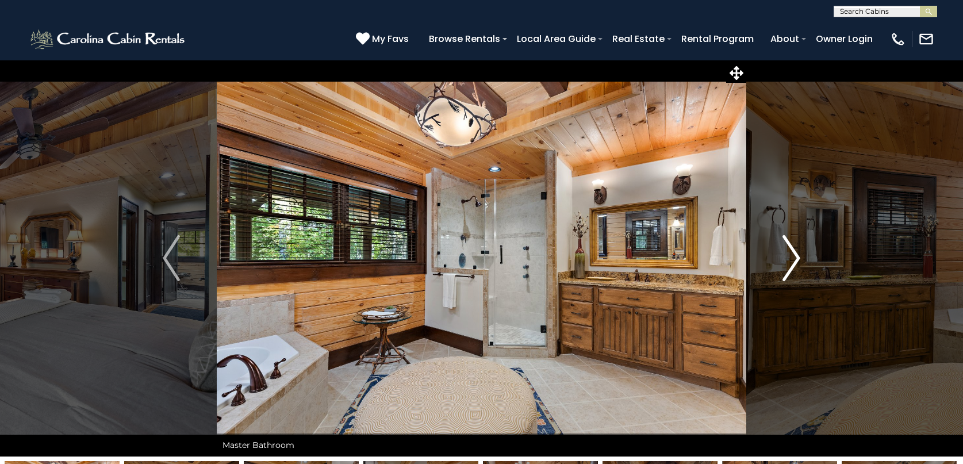
click at [794, 254] on img "Next" at bounding box center [791, 258] width 17 height 46
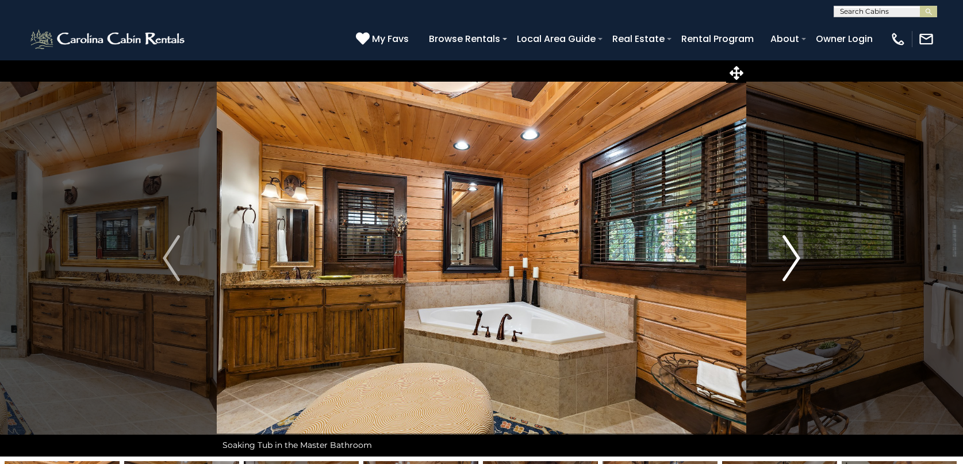
click at [795, 258] on img "Next" at bounding box center [791, 258] width 17 height 46
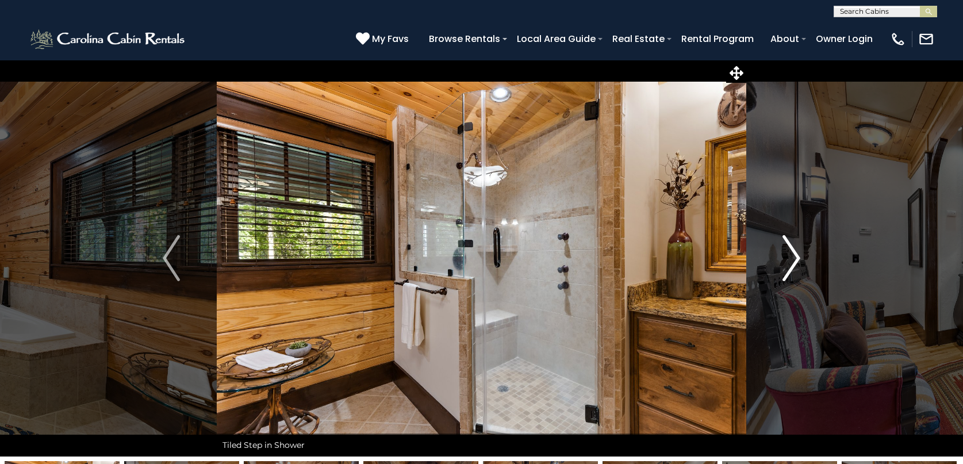
click at [795, 258] on img "Next" at bounding box center [791, 258] width 17 height 46
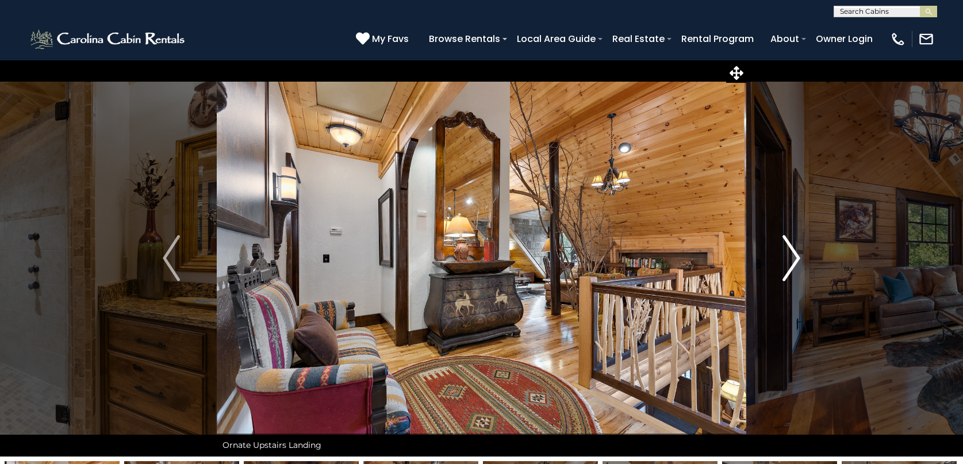
click at [797, 258] on img "Next" at bounding box center [791, 258] width 17 height 46
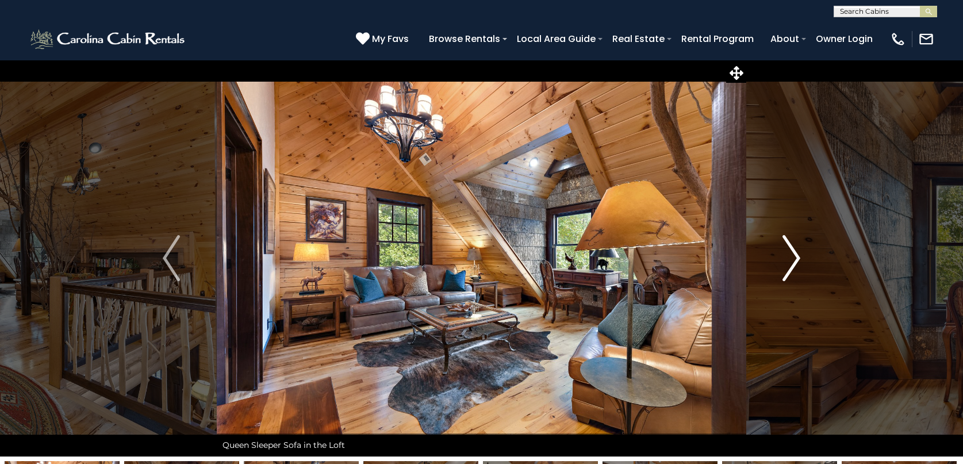
click at [797, 258] on img "Next" at bounding box center [791, 258] width 17 height 46
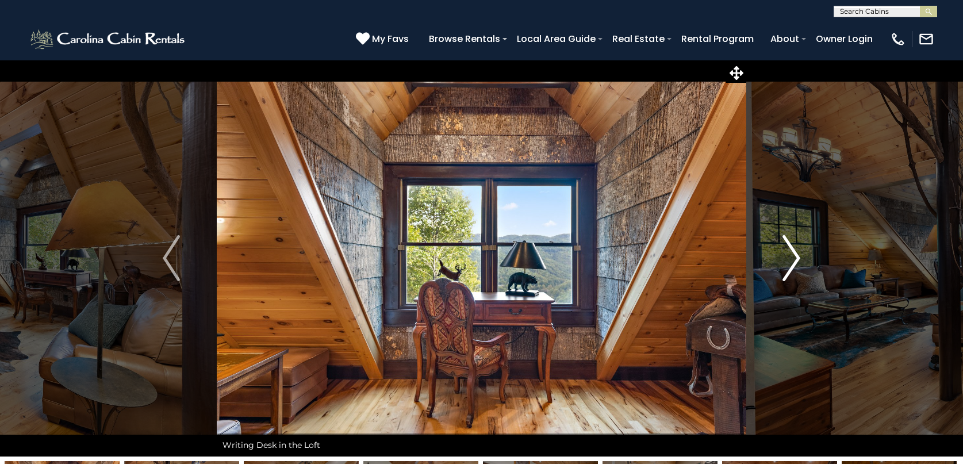
click at [797, 258] on img "Next" at bounding box center [791, 258] width 17 height 46
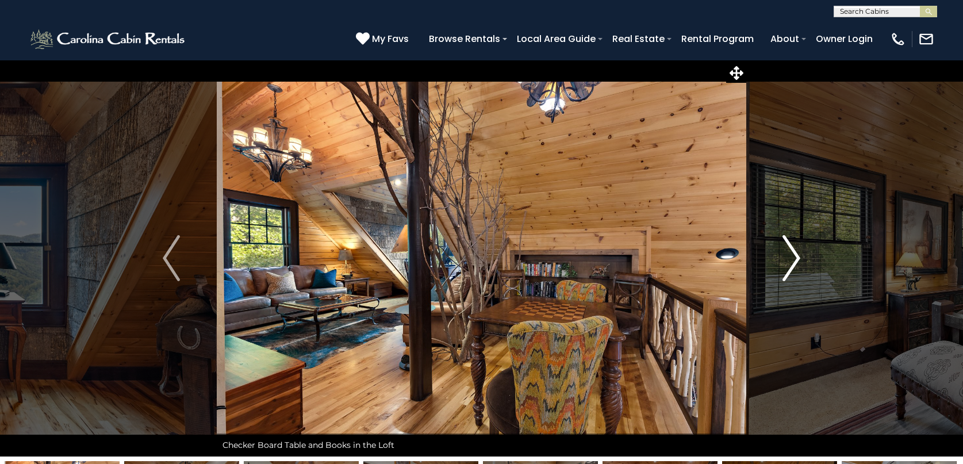
click at [797, 258] on img "Next" at bounding box center [791, 258] width 17 height 46
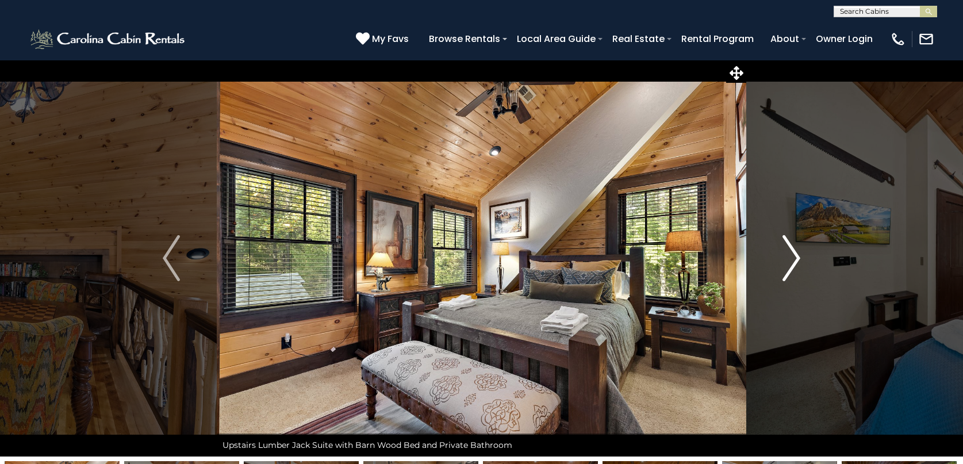
click at [797, 258] on img "Next" at bounding box center [791, 258] width 17 height 46
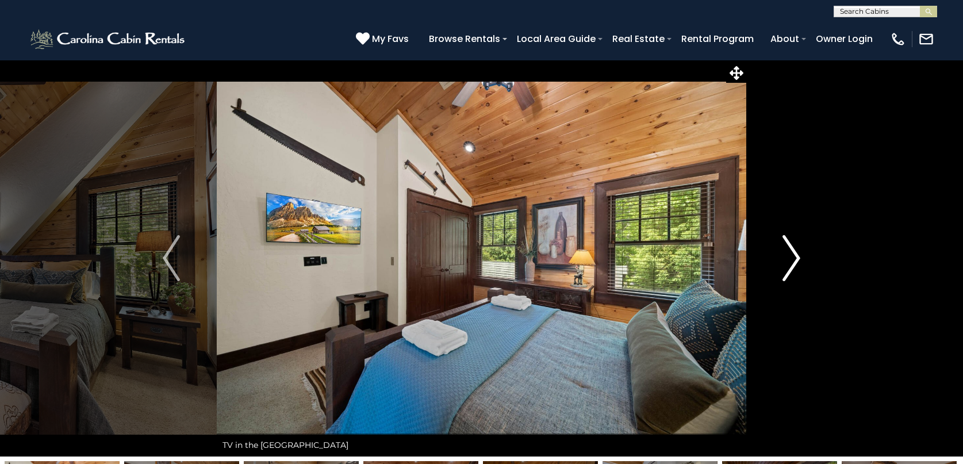
click at [797, 258] on img "Next" at bounding box center [791, 258] width 17 height 46
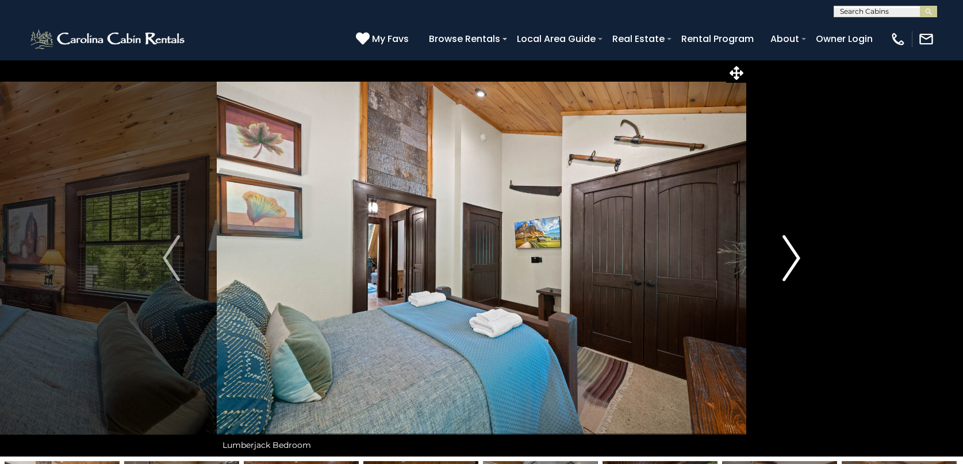
click at [797, 258] on img "Next" at bounding box center [791, 258] width 17 height 46
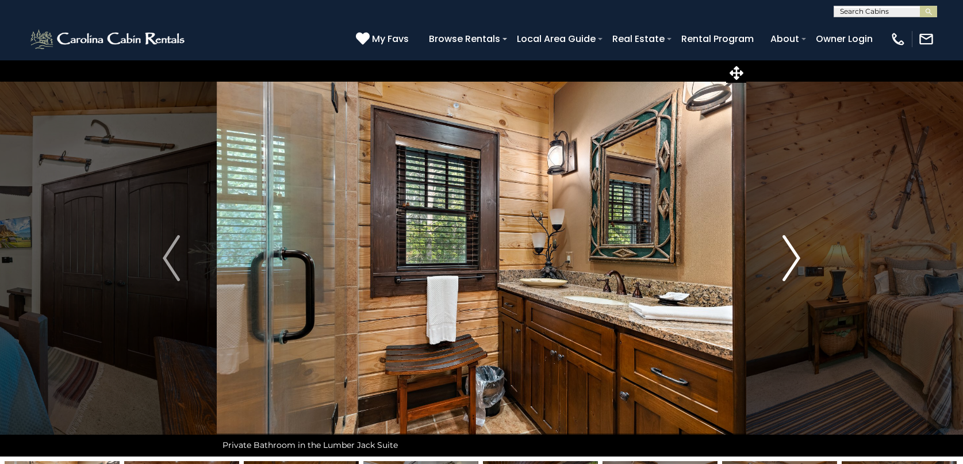
click at [788, 264] on img "Next" at bounding box center [791, 258] width 17 height 46
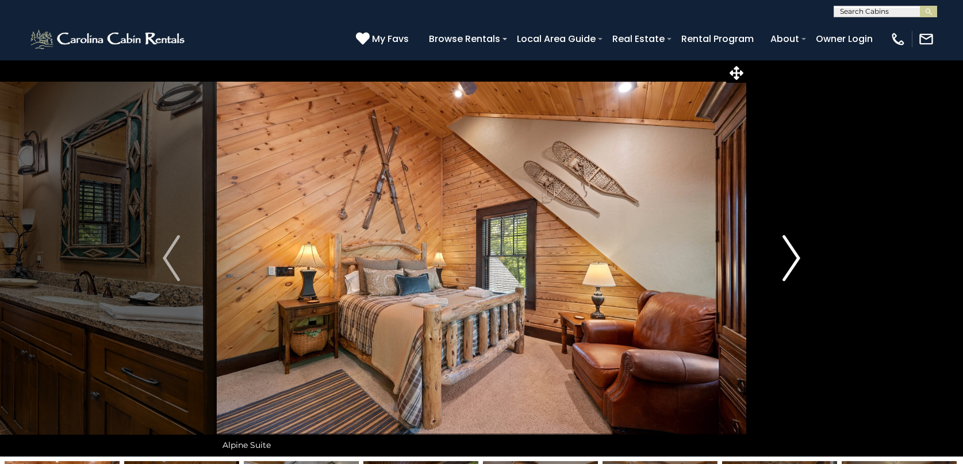
click at [799, 256] on img "Next" at bounding box center [791, 258] width 17 height 46
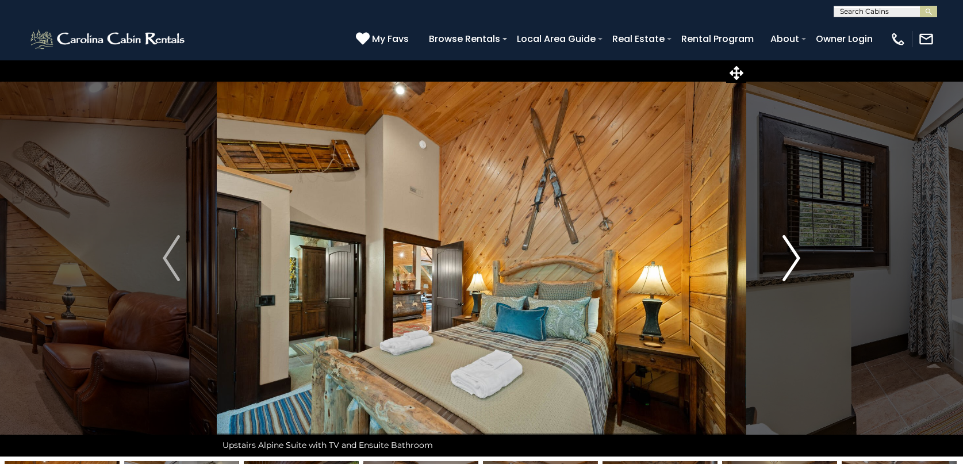
click at [799, 256] on img "Next" at bounding box center [791, 258] width 17 height 46
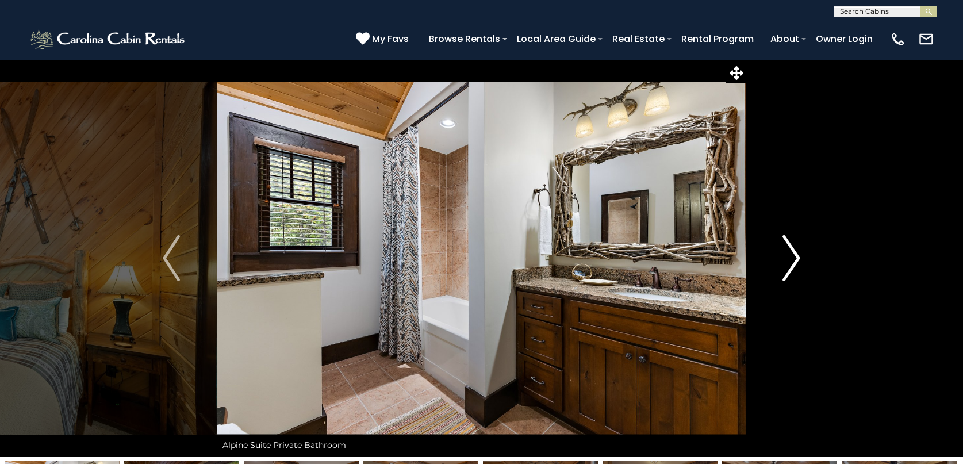
click at [799, 256] on img "Next" at bounding box center [791, 258] width 17 height 46
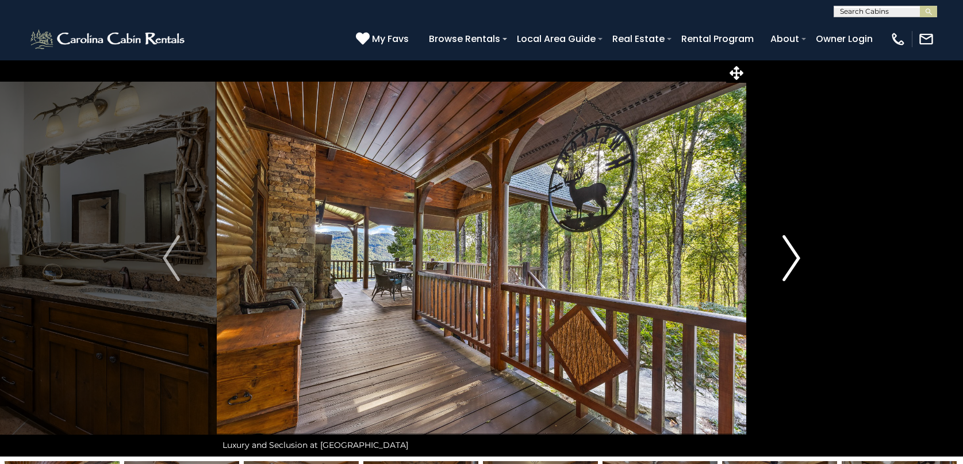
click at [797, 258] on img "Next" at bounding box center [791, 258] width 17 height 46
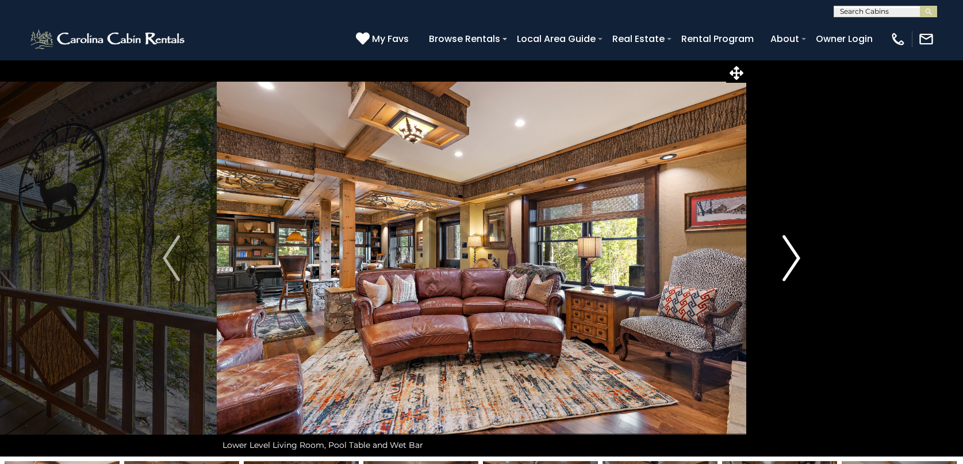
click at [797, 258] on img "Next" at bounding box center [791, 258] width 17 height 46
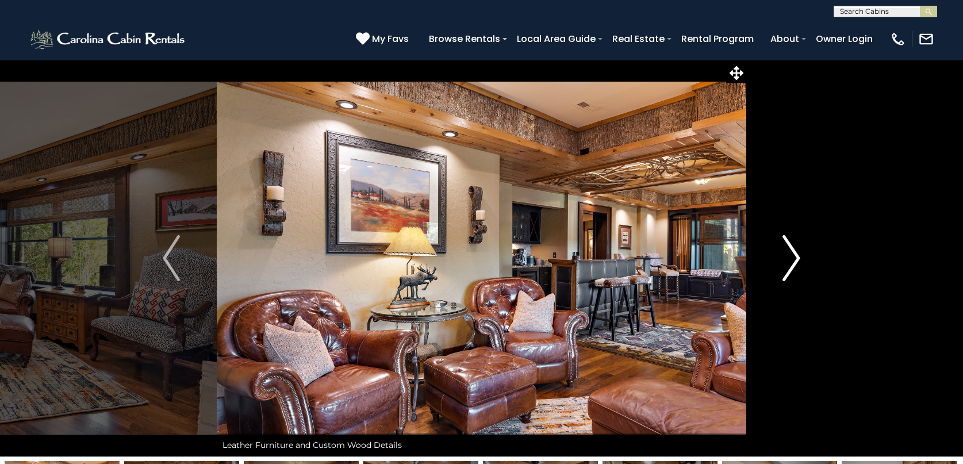
click at [797, 255] on img "Next" at bounding box center [791, 258] width 17 height 46
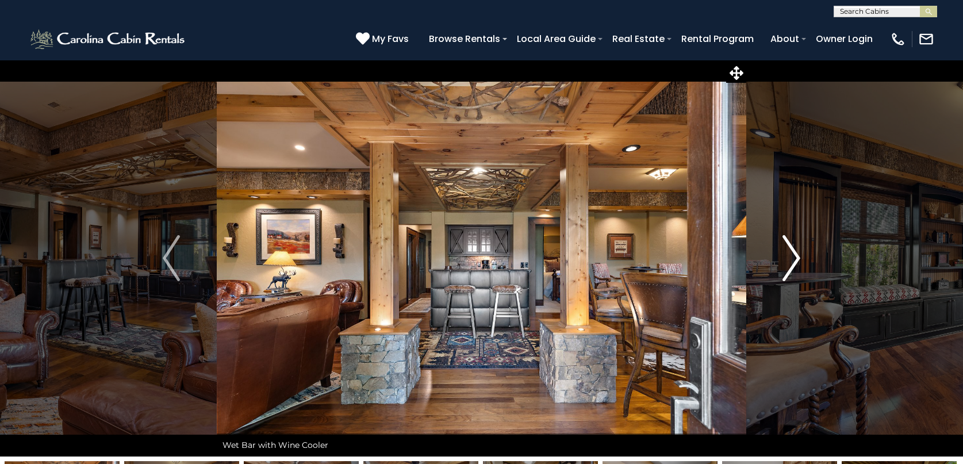
click at [797, 255] on img "Next" at bounding box center [791, 258] width 17 height 46
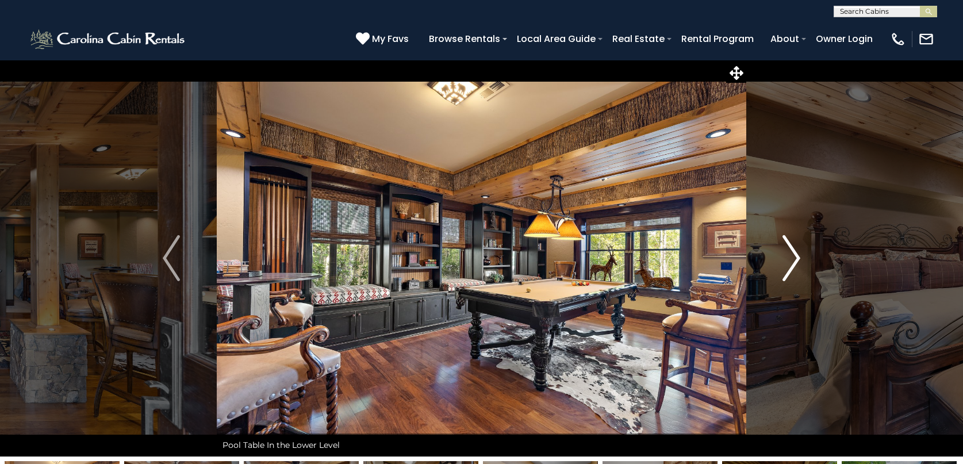
click at [797, 255] on img "Next" at bounding box center [791, 258] width 17 height 46
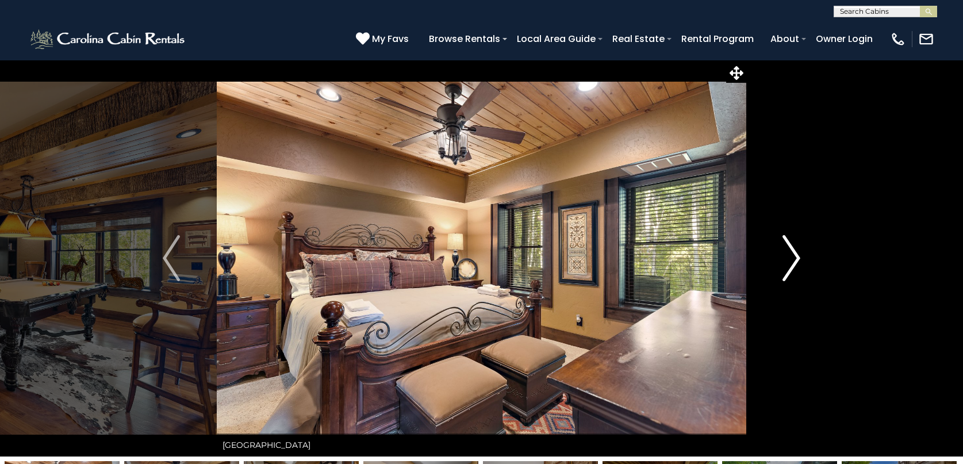
click at [797, 255] on img "Next" at bounding box center [791, 258] width 17 height 46
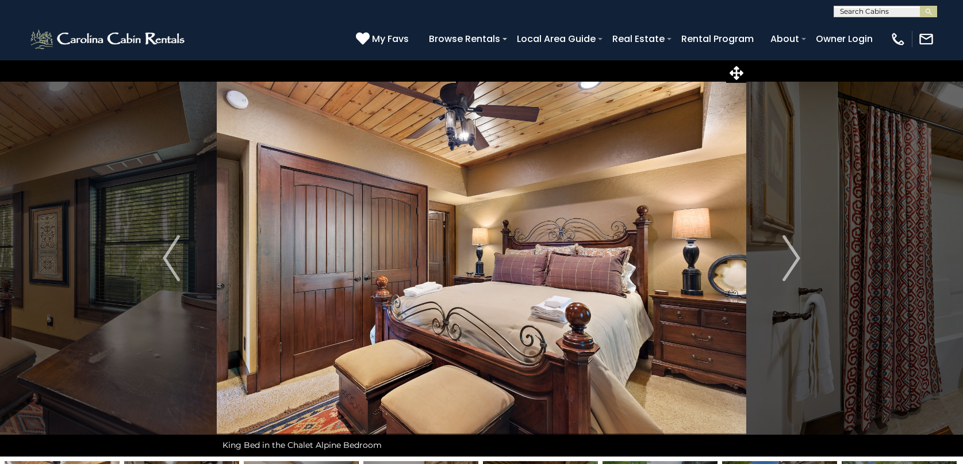
click at [515, 267] on img at bounding box center [482, 258] width 530 height 397
click at [515, 270] on img at bounding box center [482, 258] width 530 height 397
click at [516, 265] on img at bounding box center [482, 258] width 530 height 397
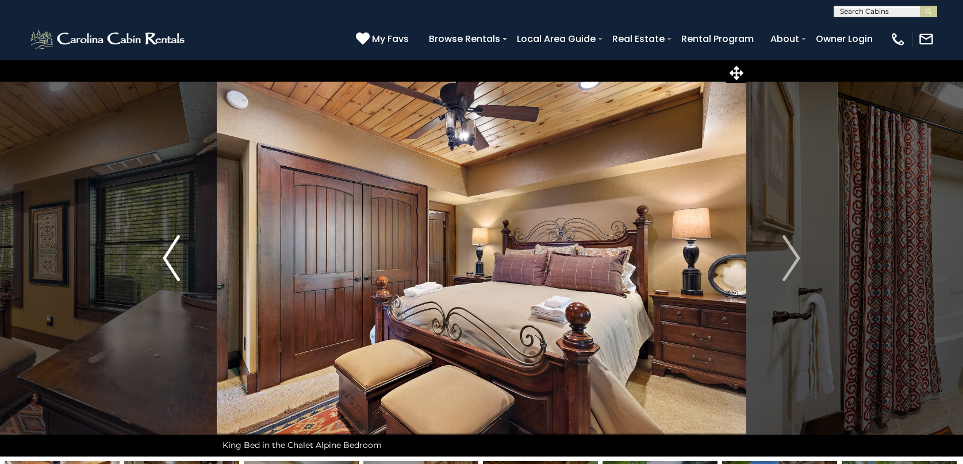
click at [164, 254] on img "Previous" at bounding box center [171, 258] width 17 height 46
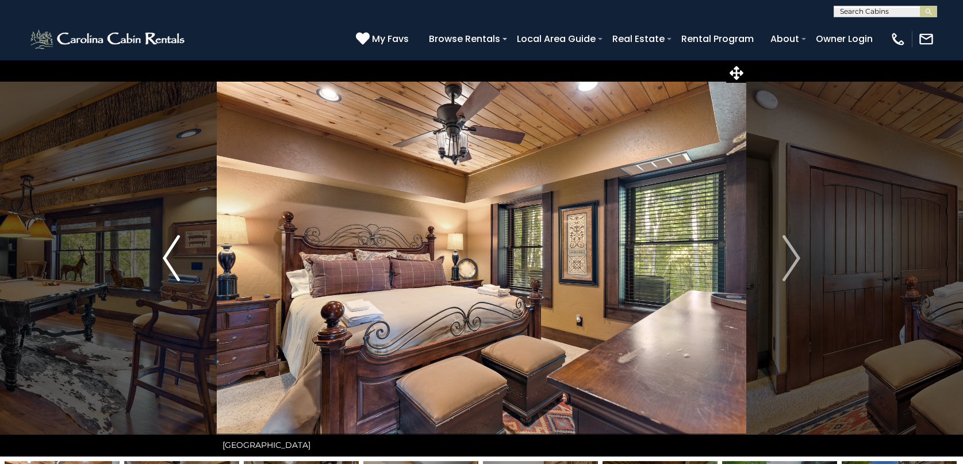
click at [164, 254] on img "Previous" at bounding box center [171, 258] width 17 height 46
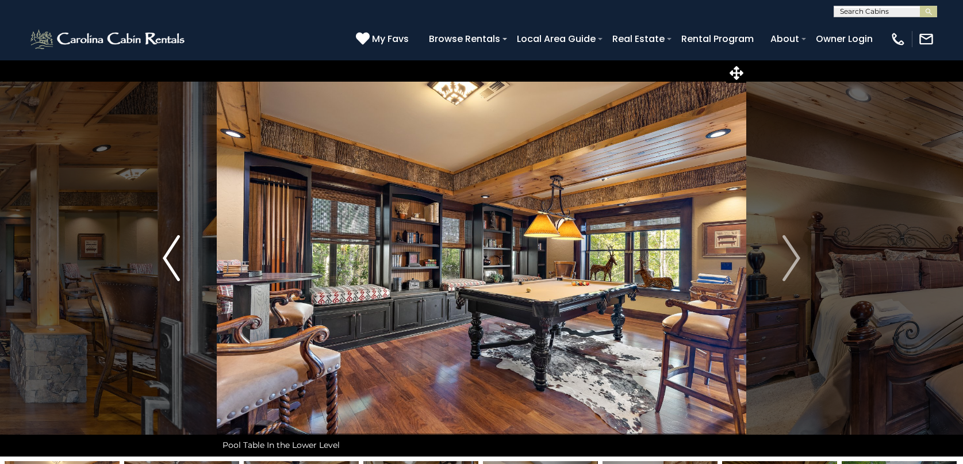
click at [164, 254] on img "Previous" at bounding box center [171, 258] width 17 height 46
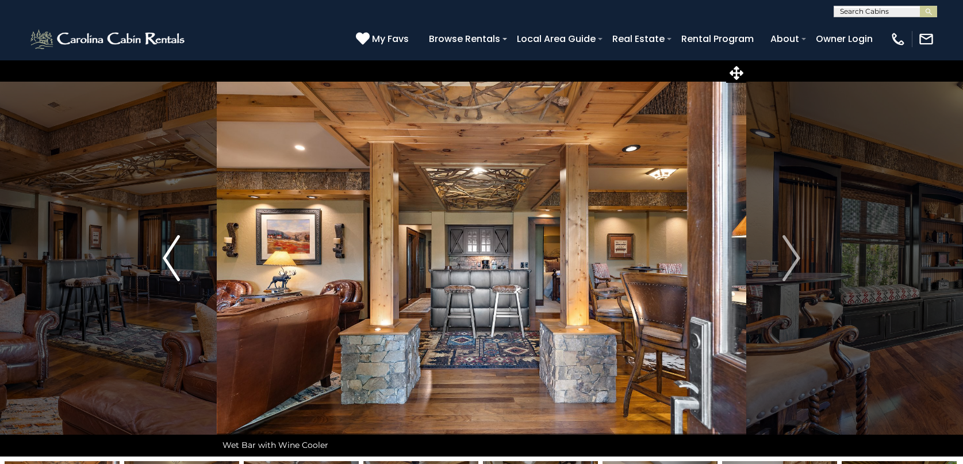
click at [164, 254] on img "Previous" at bounding box center [171, 258] width 17 height 46
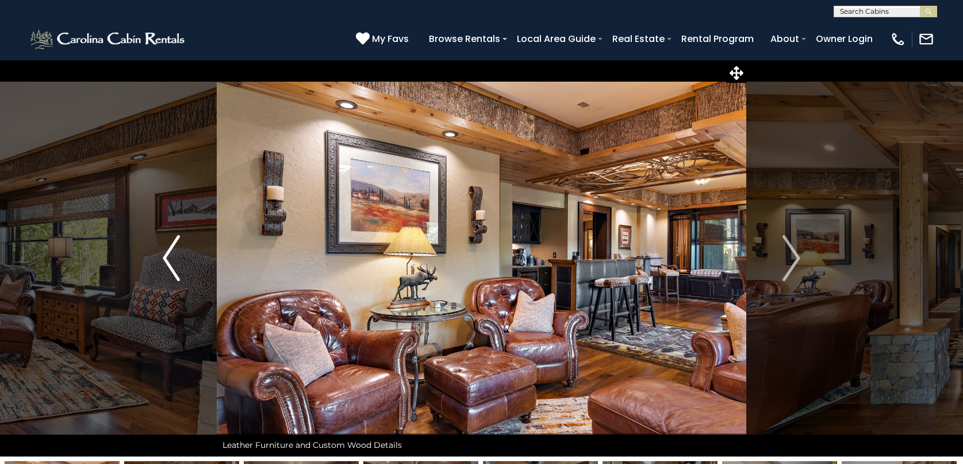
click at [164, 254] on img "Previous" at bounding box center [171, 258] width 17 height 46
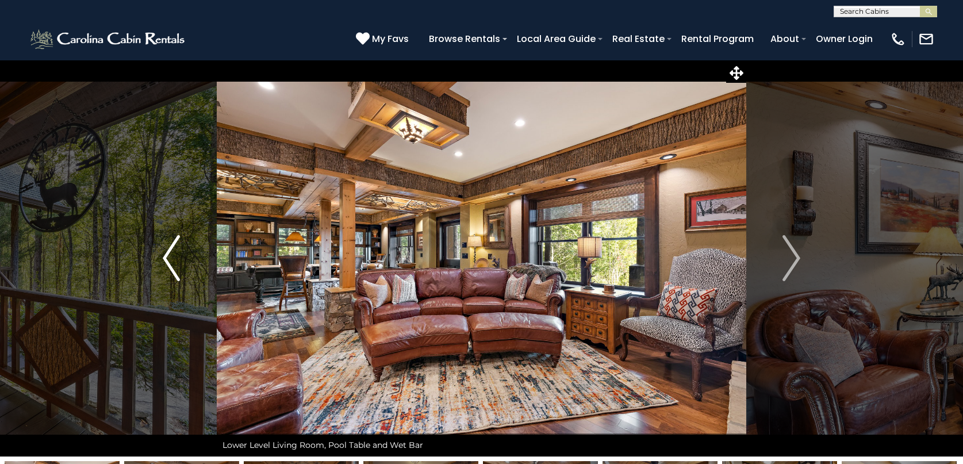
click at [164, 254] on img "Previous" at bounding box center [171, 258] width 17 height 46
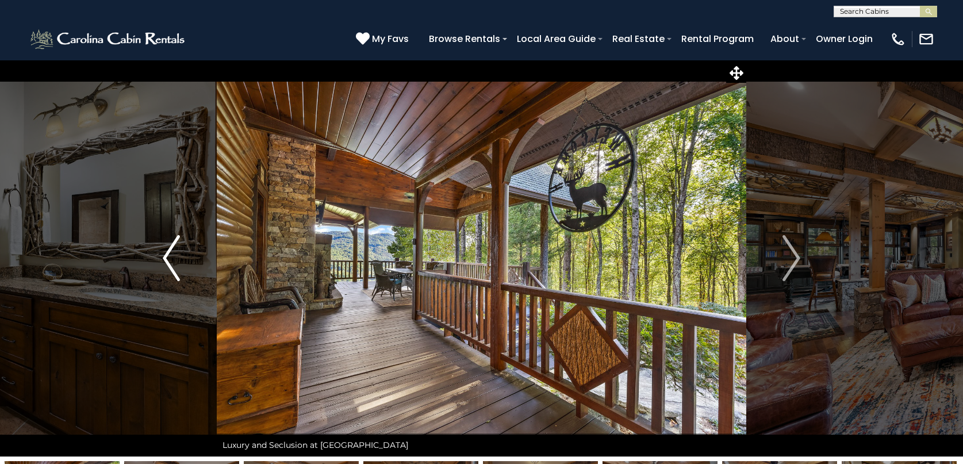
click at [164, 254] on img "Previous" at bounding box center [171, 258] width 17 height 46
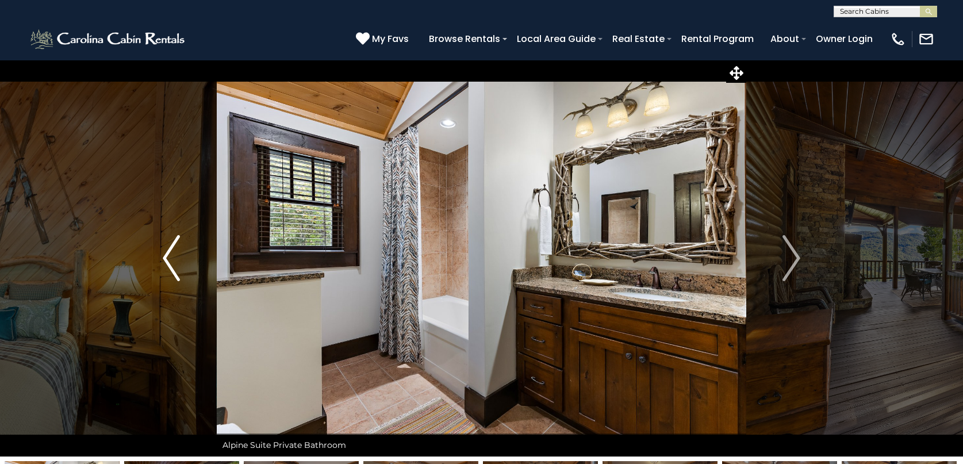
click at [164, 254] on img "Previous" at bounding box center [171, 258] width 17 height 46
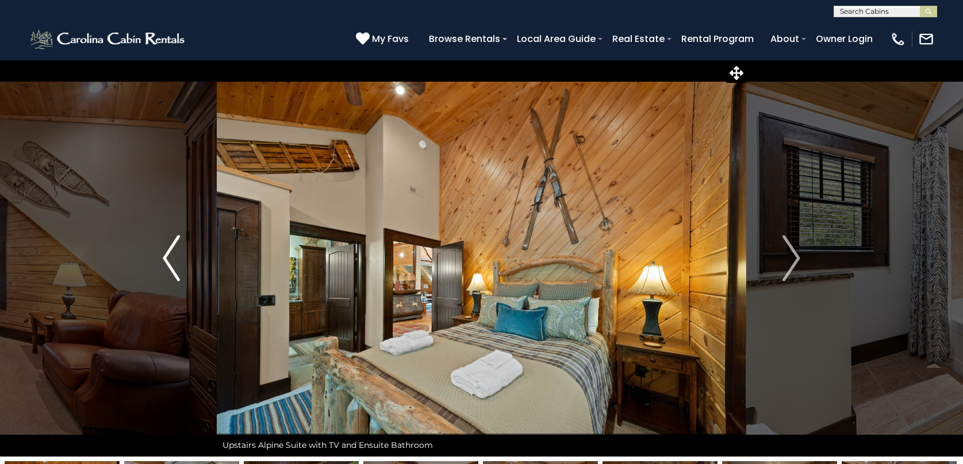
click at [164, 254] on img "Previous" at bounding box center [171, 258] width 17 height 46
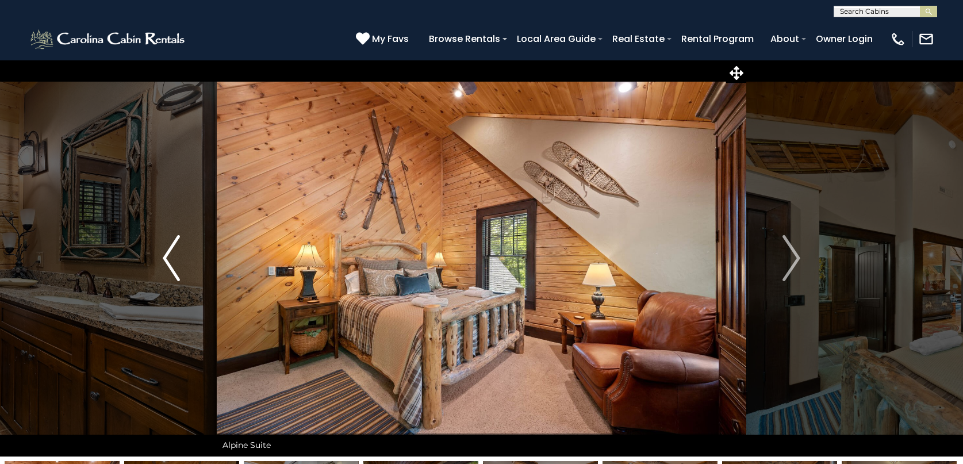
click at [164, 254] on img "Previous" at bounding box center [171, 258] width 17 height 46
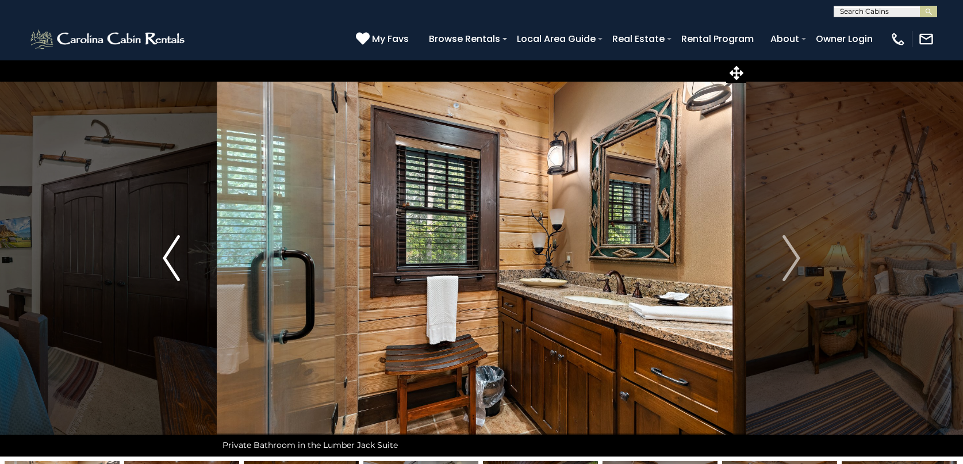
click at [164, 254] on img "Previous" at bounding box center [171, 258] width 17 height 46
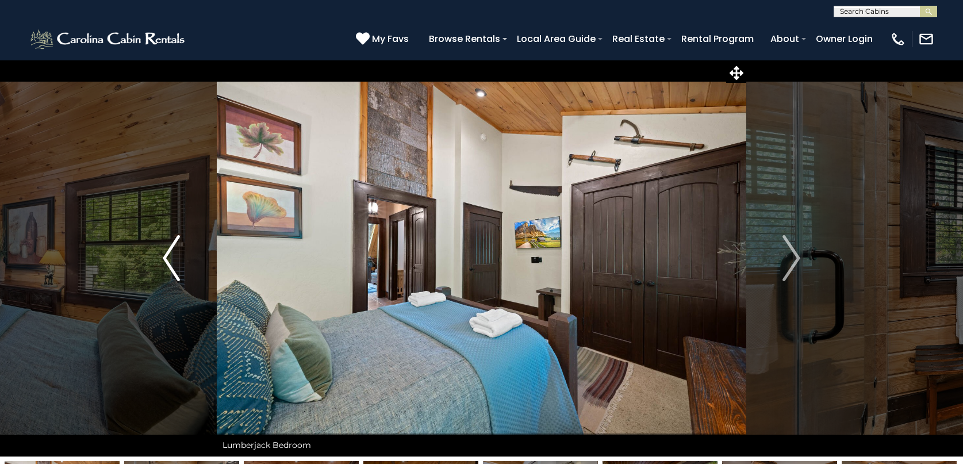
click at [164, 254] on img "Previous" at bounding box center [171, 258] width 17 height 46
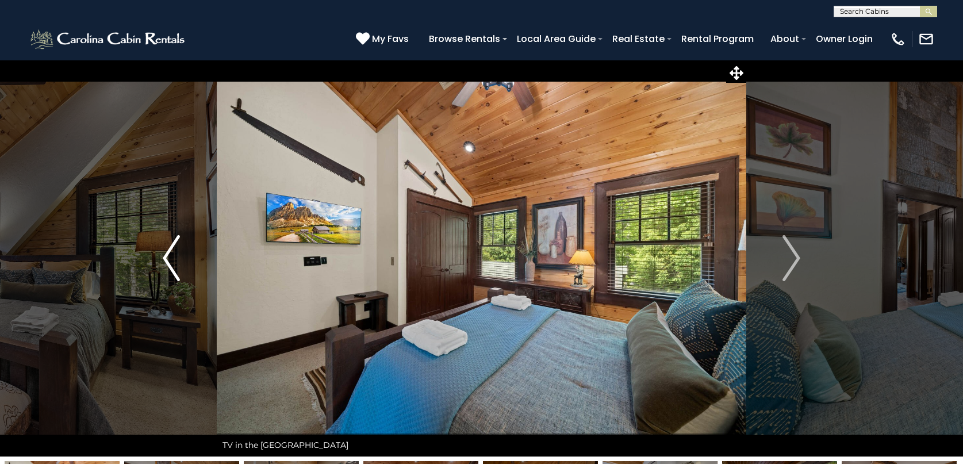
click at [164, 254] on img "Previous" at bounding box center [171, 258] width 17 height 46
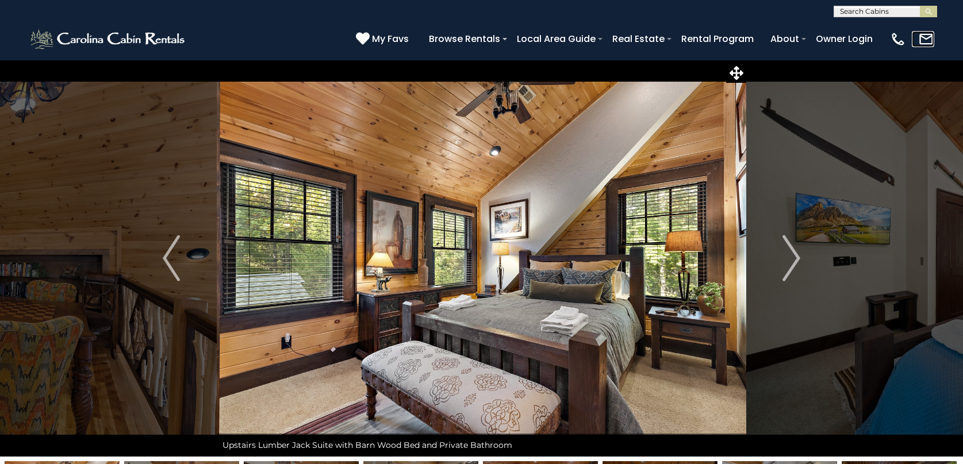
click at [929, 31] on img at bounding box center [926, 39] width 16 height 16
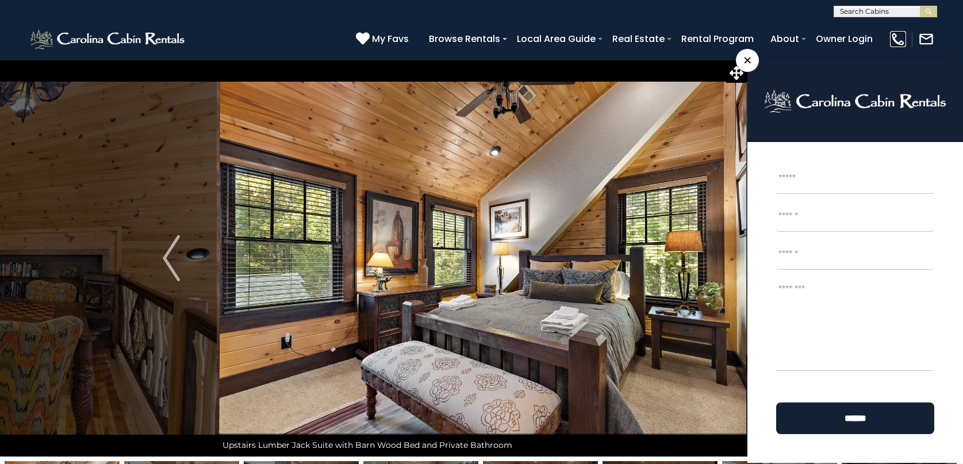
click at [896, 34] on img at bounding box center [898, 39] width 16 height 16
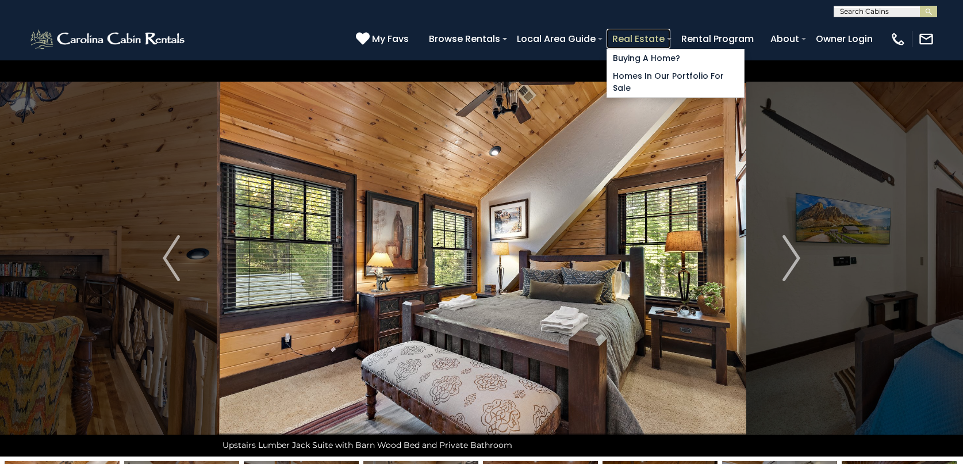
click at [634, 36] on link "Real Estate" at bounding box center [639, 39] width 64 height 20
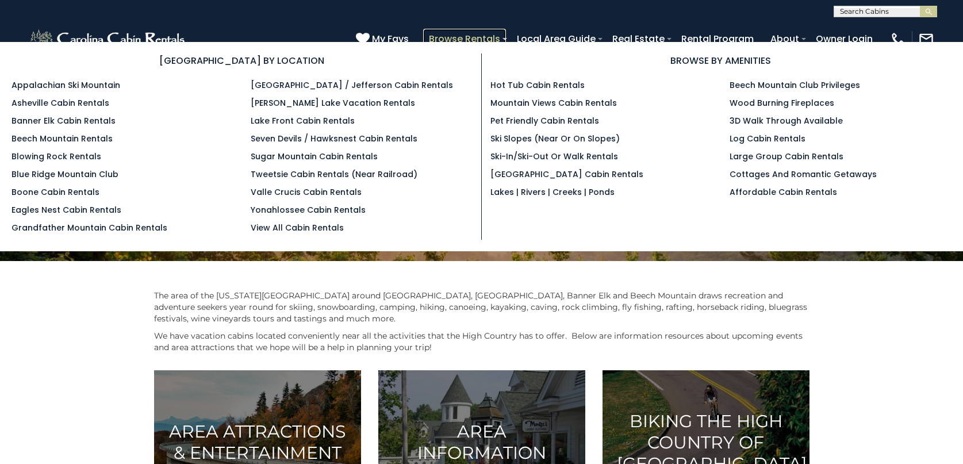
click at [468, 34] on link "Browse Rentals" at bounding box center [464, 39] width 83 height 20
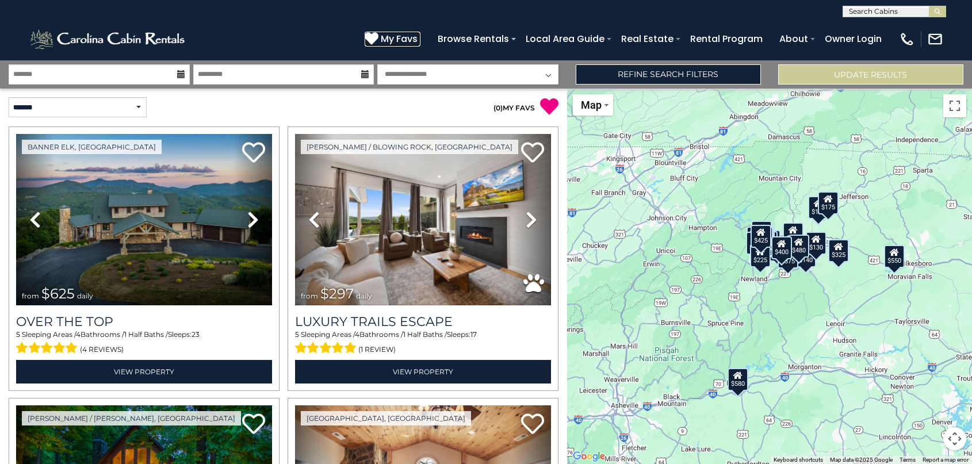
click at [397, 34] on span "My Favs" at bounding box center [399, 39] width 37 height 14
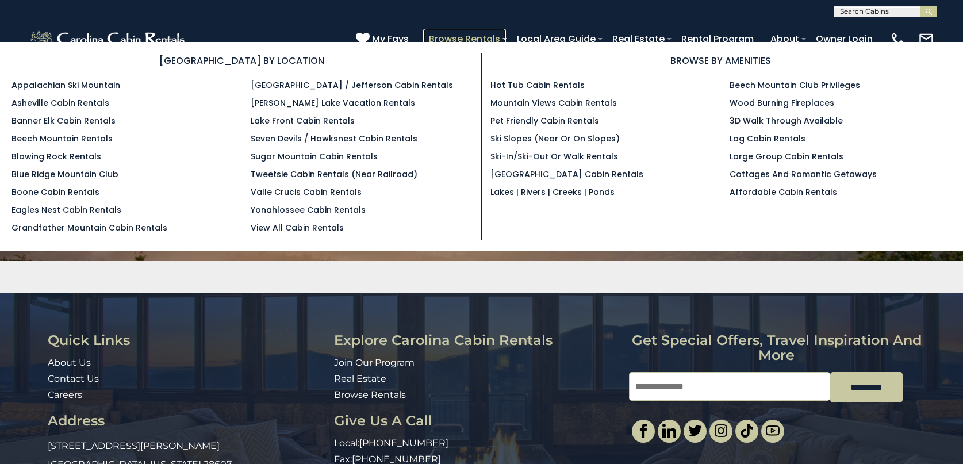
click at [486, 37] on link "Browse Rentals" at bounding box center [464, 39] width 83 height 20
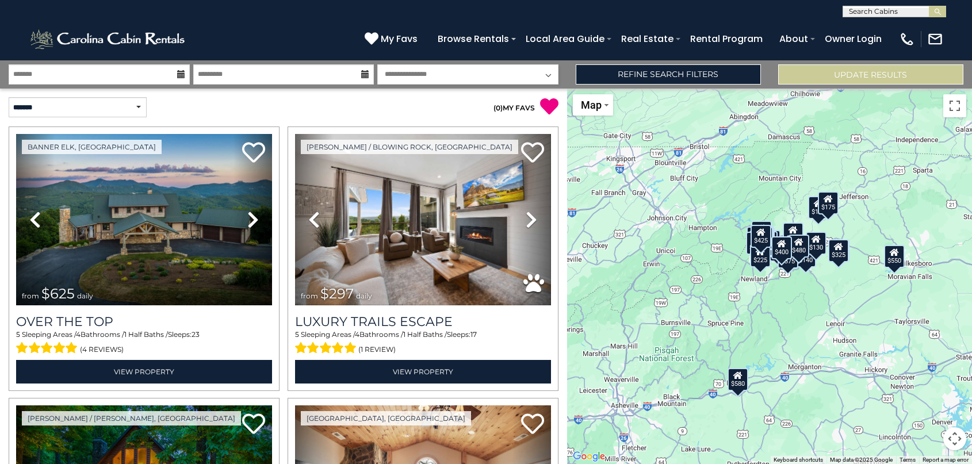
click at [781, 247] on icon at bounding box center [781, 243] width 9 height 8
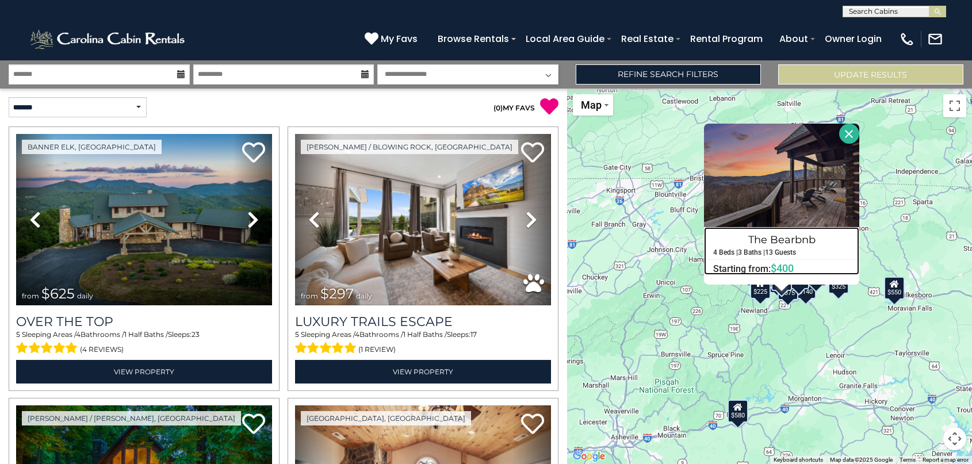
click at [781, 247] on h4 "The Bearbnb" at bounding box center [781, 240] width 154 height 18
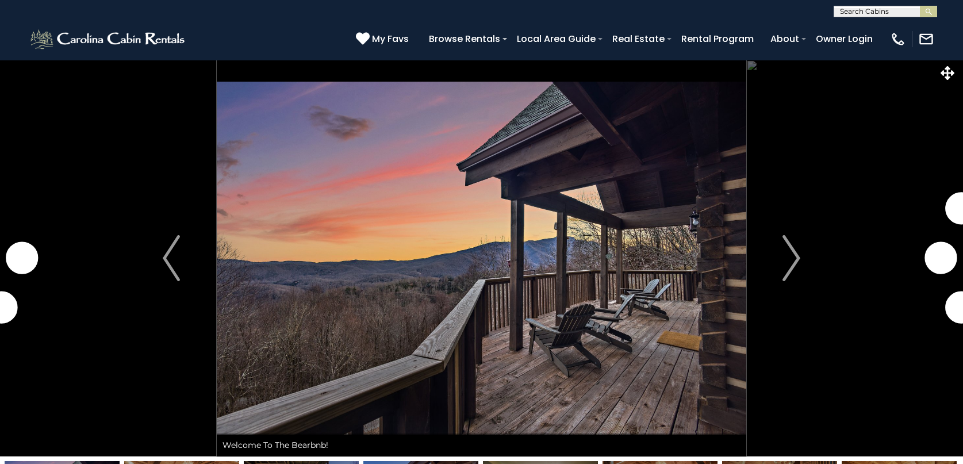
drag, startPoint x: 189, startPoint y: 298, endPoint x: 249, endPoint y: 269, distance: 66.3
click at [167, 255] on img "Previous" at bounding box center [171, 258] width 17 height 46
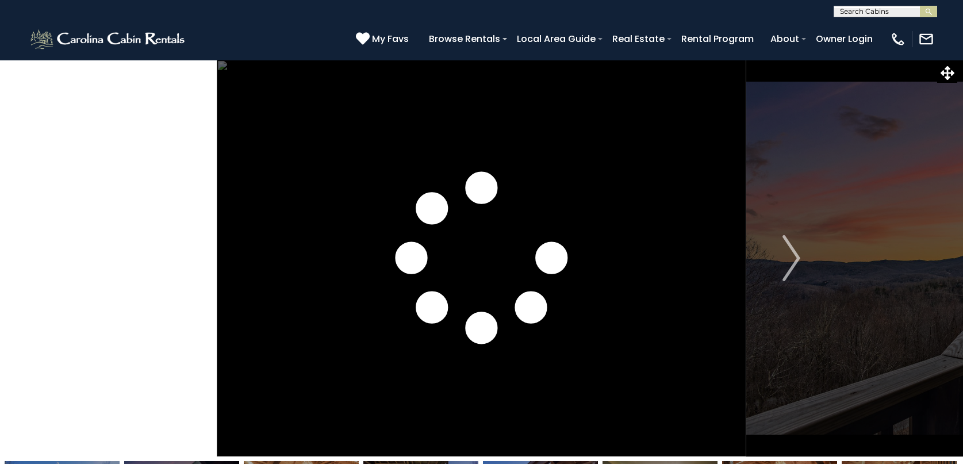
drag, startPoint x: 167, startPoint y: 254, endPoint x: 158, endPoint y: 252, distance: 9.4
click at [170, 246] on img "Previous" at bounding box center [171, 258] width 17 height 46
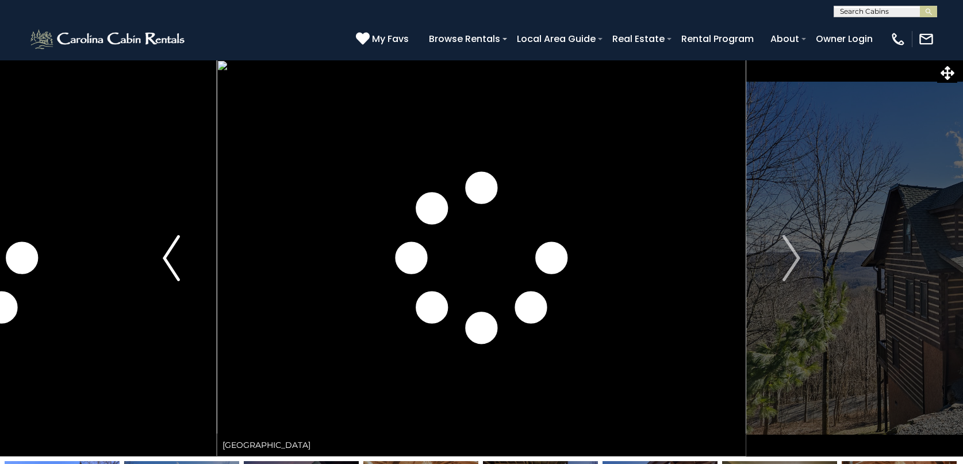
drag, startPoint x: 208, startPoint y: 241, endPoint x: 182, endPoint y: 237, distance: 26.2
click at [176, 241] on button "Previous" at bounding box center [171, 258] width 90 height 397
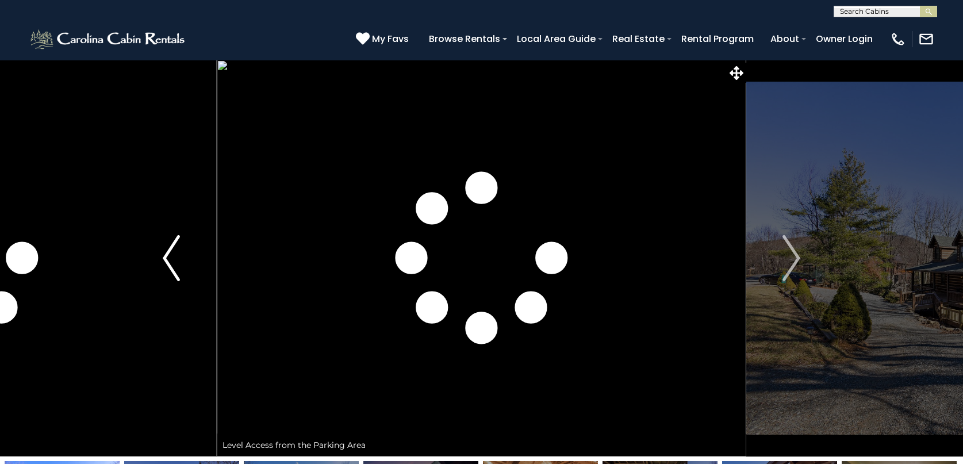
drag, startPoint x: 190, startPoint y: 236, endPoint x: 158, endPoint y: 246, distance: 33.3
click at [158, 246] on button "Previous" at bounding box center [171, 258] width 90 height 397
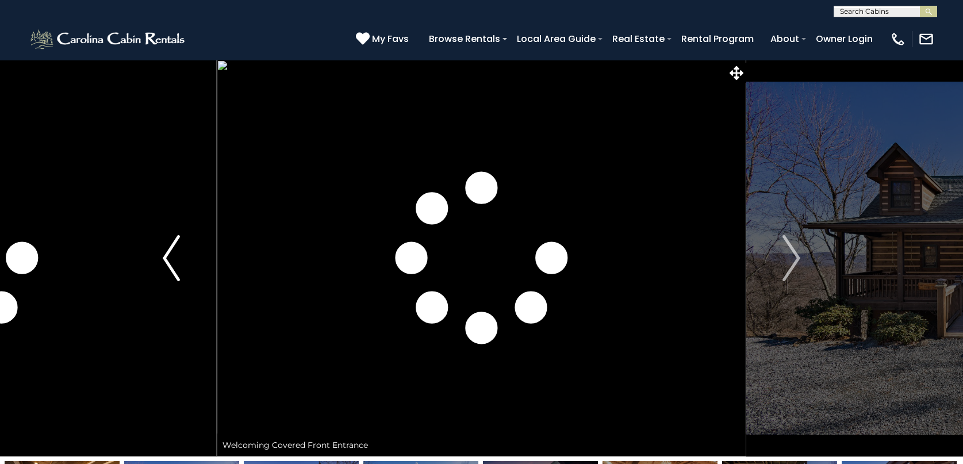
click at [190, 248] on button "Previous" at bounding box center [171, 258] width 90 height 397
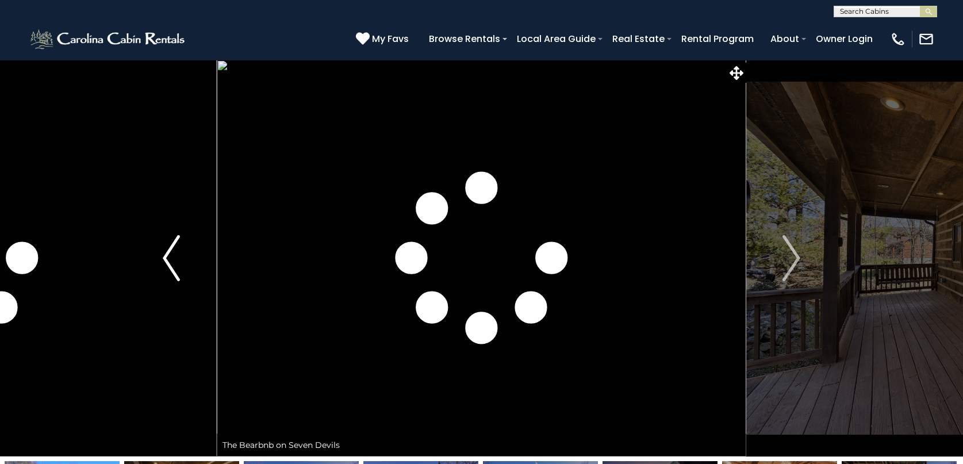
click at [185, 250] on button "Previous" at bounding box center [171, 258] width 90 height 397
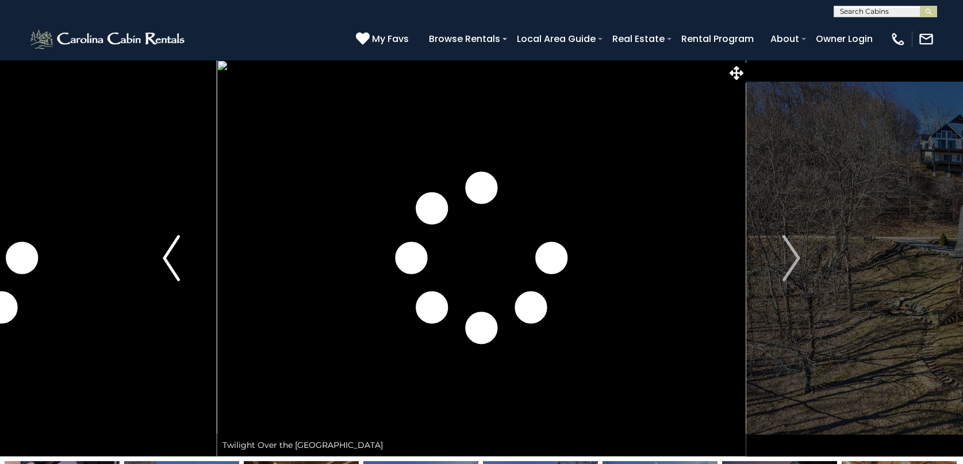
drag, startPoint x: 178, startPoint y: 250, endPoint x: 193, endPoint y: 231, distance: 24.5
click at [171, 246] on button "Previous" at bounding box center [171, 258] width 90 height 397
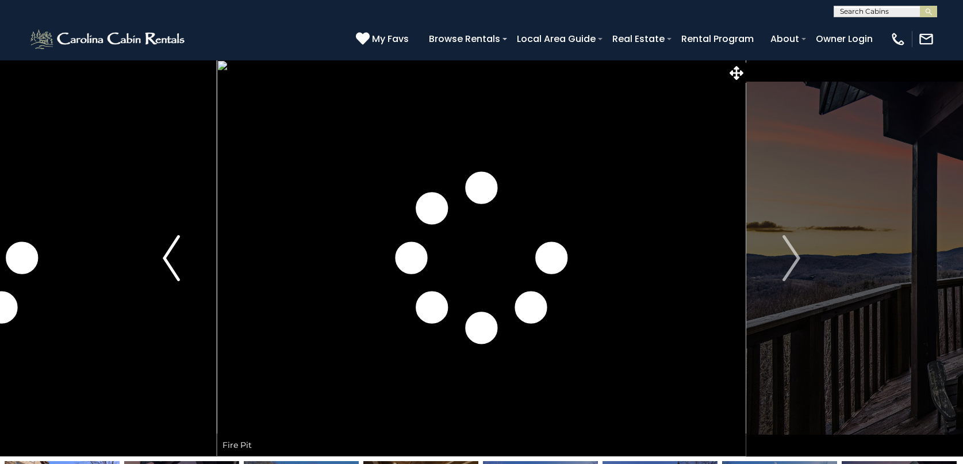
drag, startPoint x: 187, startPoint y: 233, endPoint x: 172, endPoint y: 250, distance: 22.4
click at [172, 250] on button "Previous" at bounding box center [171, 258] width 90 height 397
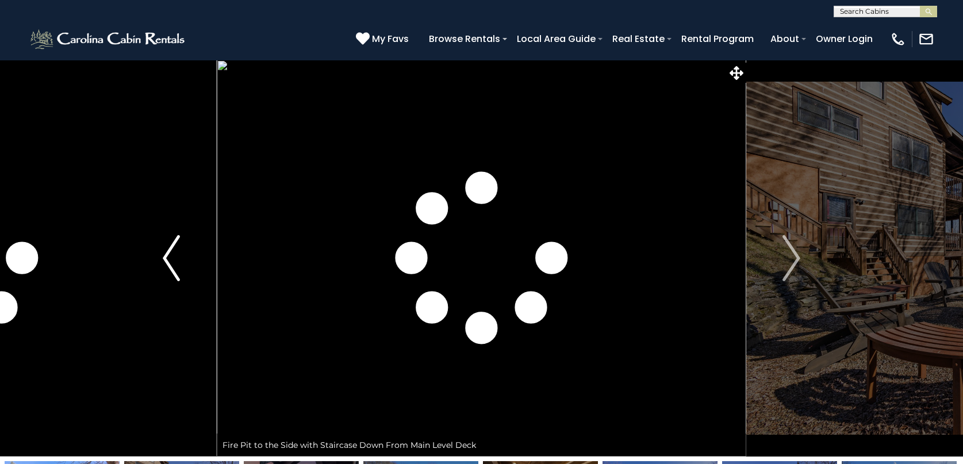
click at [173, 239] on img "Previous" at bounding box center [171, 258] width 17 height 46
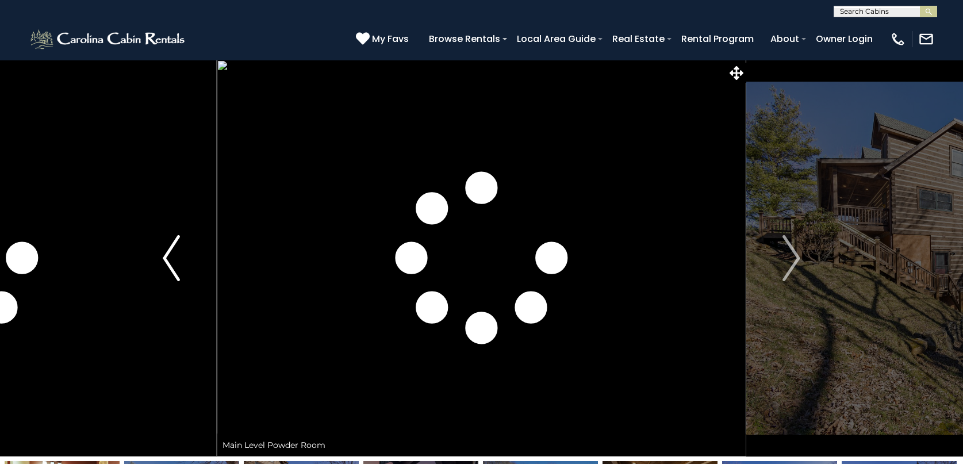
click at [173, 239] on img "Previous" at bounding box center [171, 258] width 17 height 46
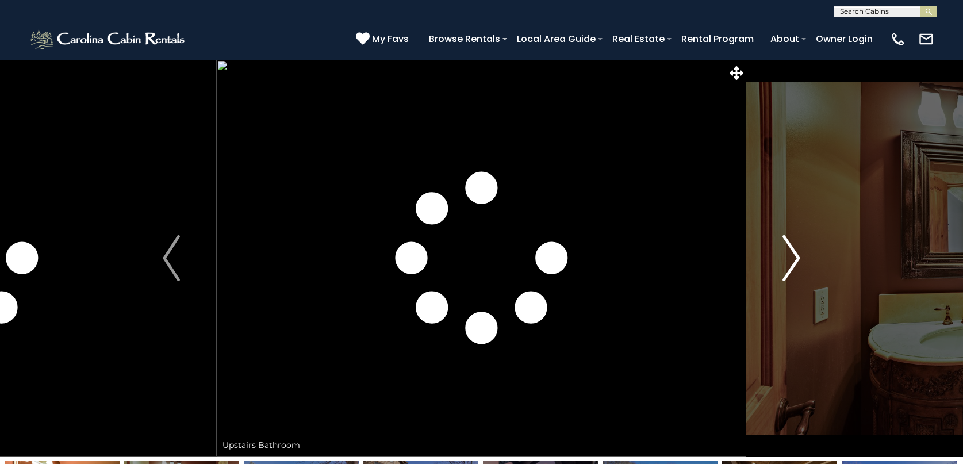
drag, startPoint x: 507, startPoint y: 289, endPoint x: 799, endPoint y: 250, distance: 294.8
click at [746, 251] on div "Have an Unforgettable Getaway at The Bearbnb!" at bounding box center [482, 258] width 530 height 397
click at [793, 251] on img "Next" at bounding box center [791, 258] width 17 height 46
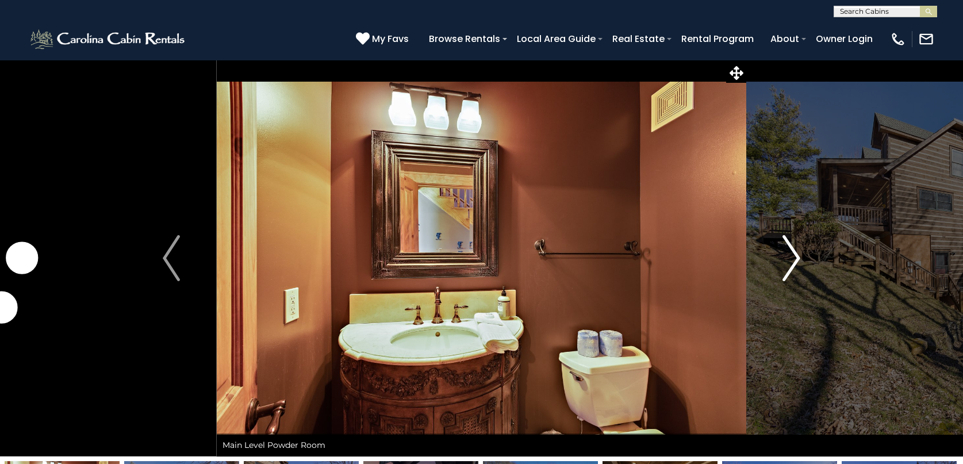
click at [791, 248] on img "Next" at bounding box center [791, 258] width 17 height 46
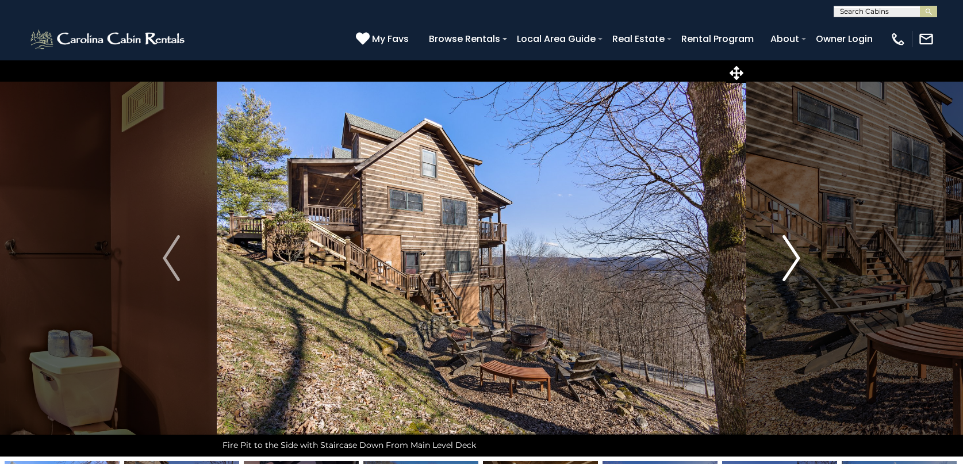
click at [790, 249] on img "Next" at bounding box center [791, 258] width 17 height 46
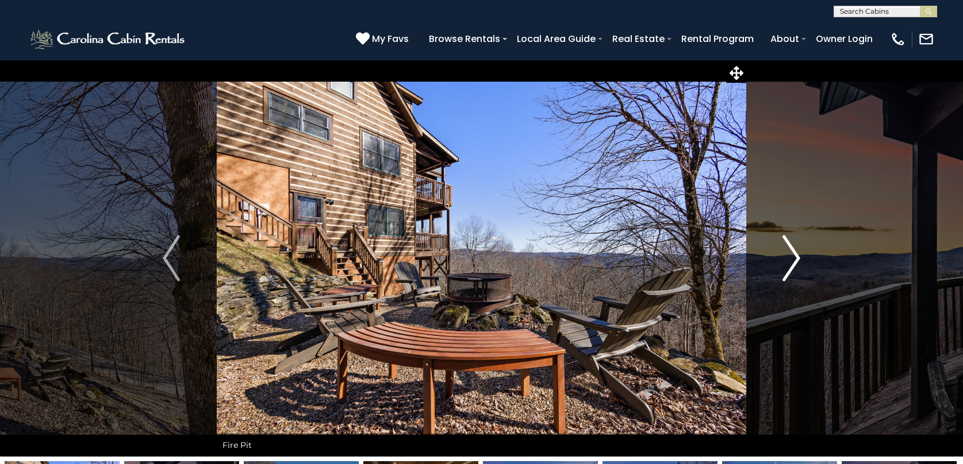
click at [789, 249] on img "Next" at bounding box center [791, 258] width 17 height 46
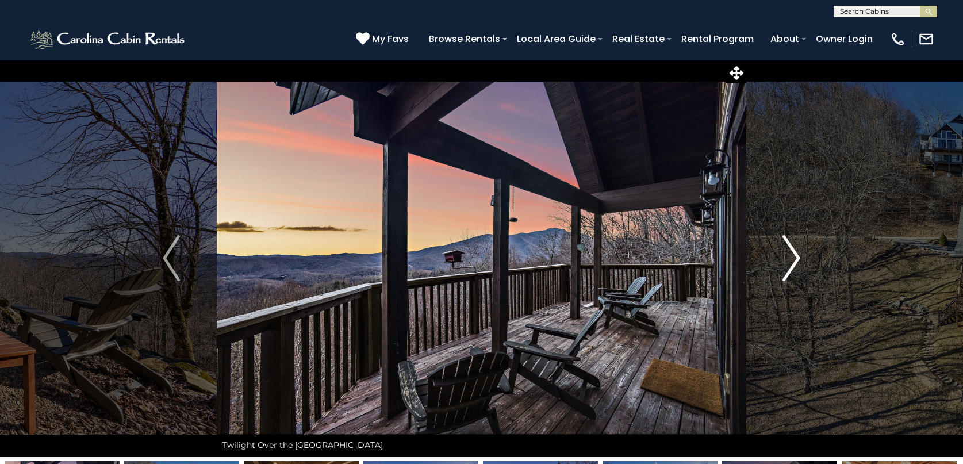
click at [789, 249] on img "Next" at bounding box center [791, 258] width 17 height 46
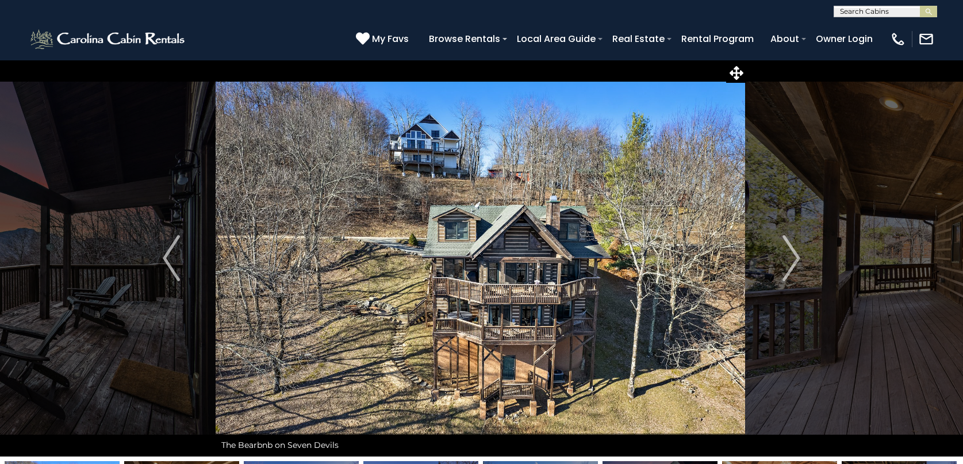
click at [546, 294] on img at bounding box center [481, 258] width 530 height 397
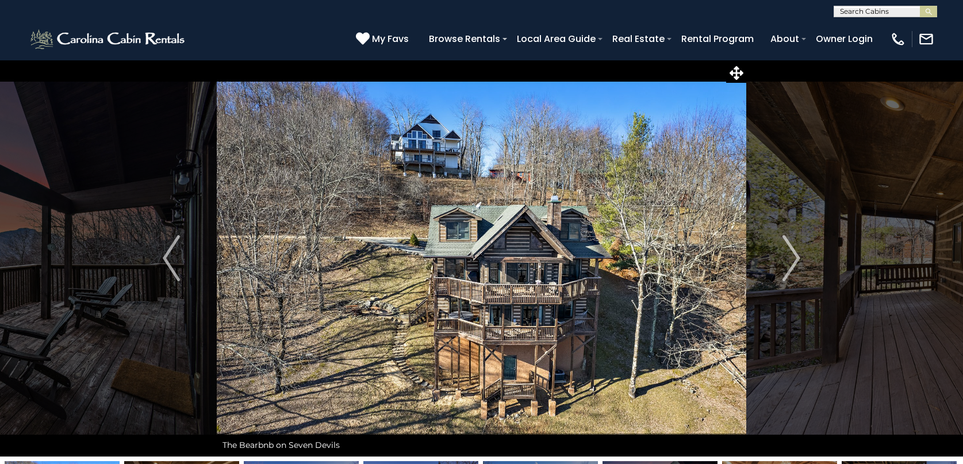
click at [545, 292] on img at bounding box center [482, 258] width 530 height 397
click at [832, 36] on link "Owner Login" at bounding box center [844, 39] width 68 height 20
